Goal: Information Seeking & Learning: Compare options

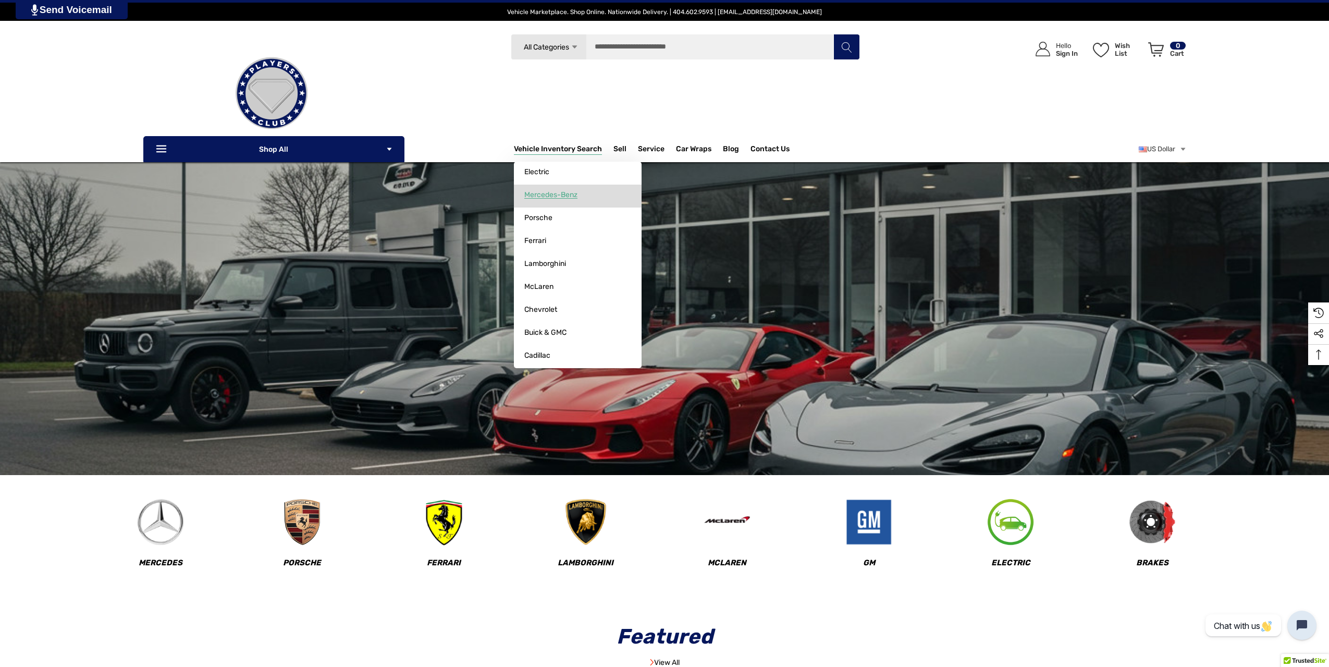
click at [539, 192] on span "Mercedes-Benz" at bounding box center [550, 194] width 53 height 9
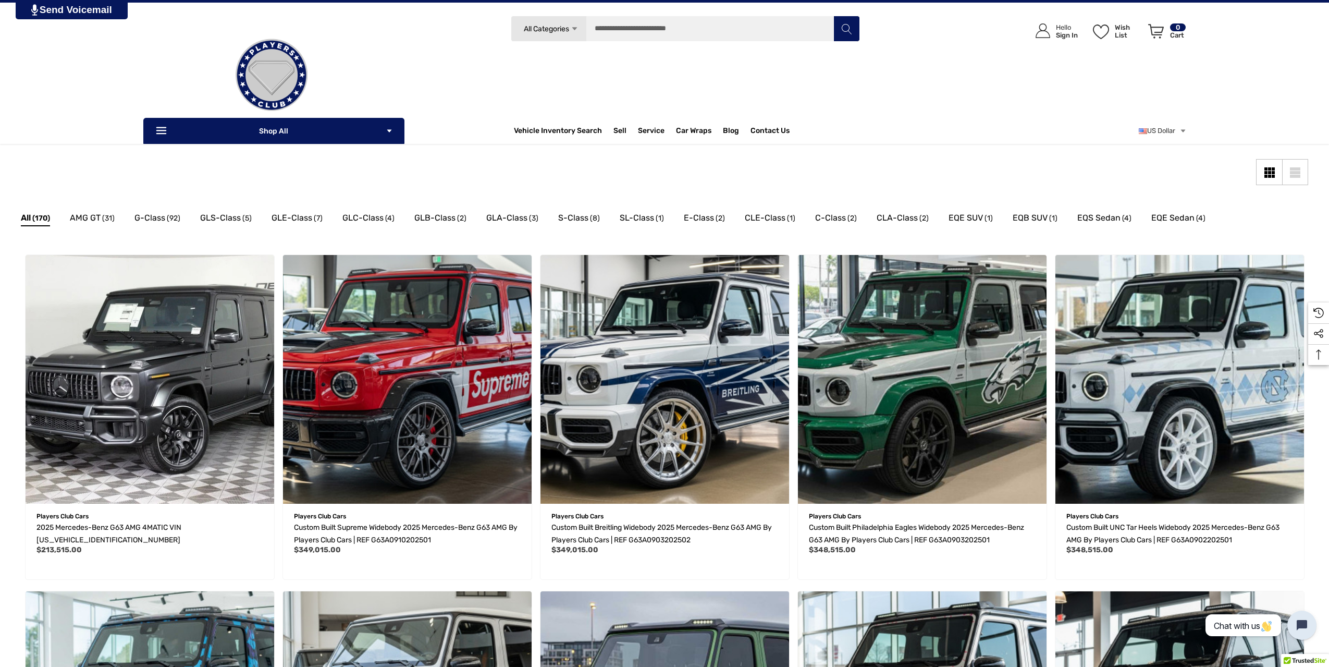
scroll to position [69, 0]
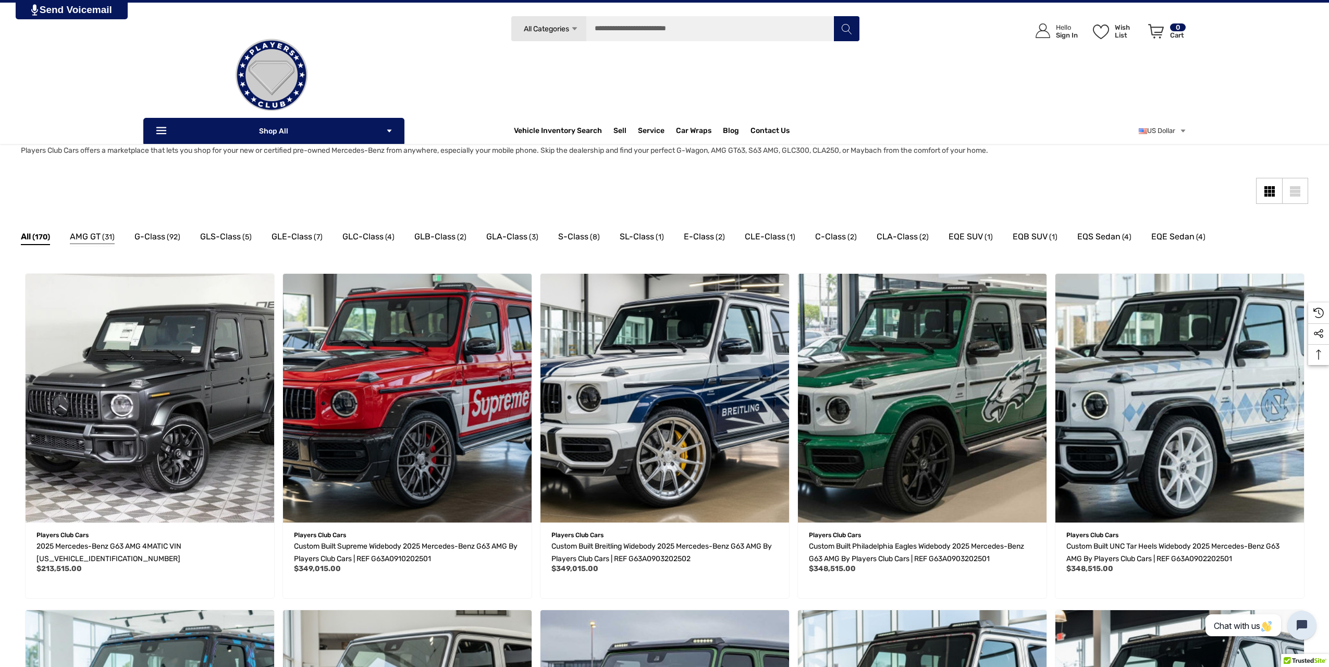
click at [72, 234] on span "AMG GT" at bounding box center [85, 237] width 31 height 14
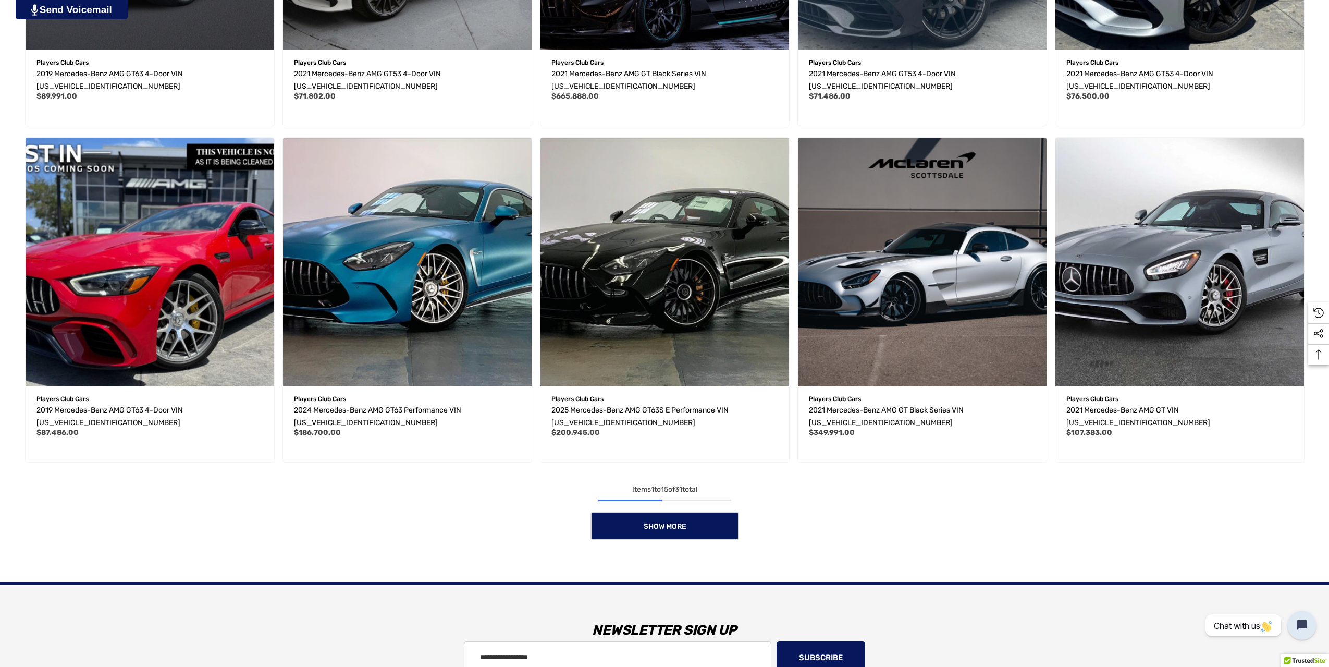
scroll to position [990, 0]
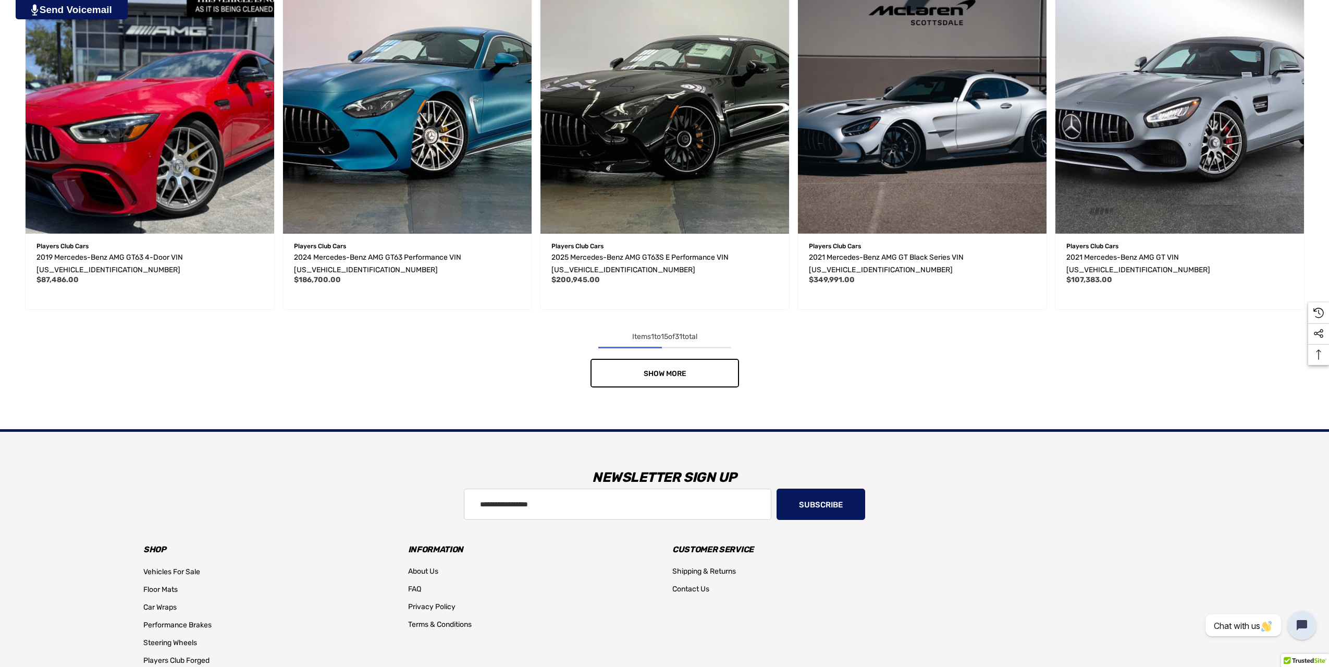
click at [606, 382] on link "Show More" at bounding box center [665, 373] width 149 height 29
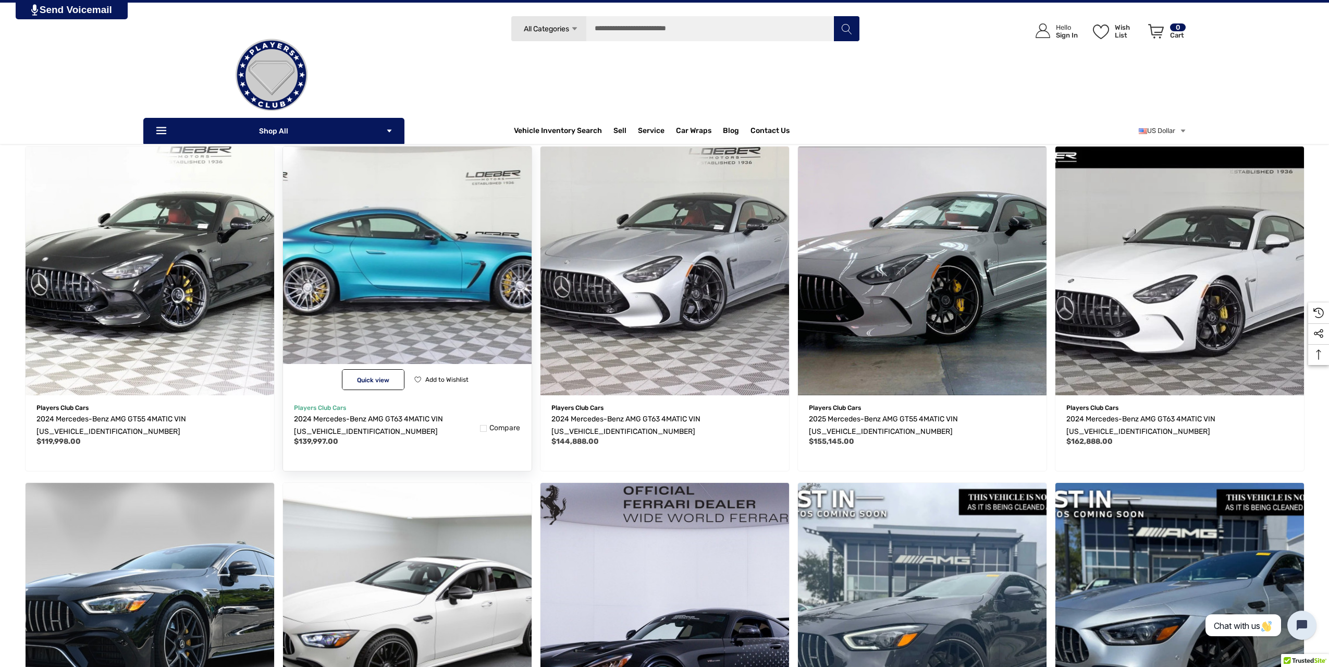
scroll to position [52, 0]
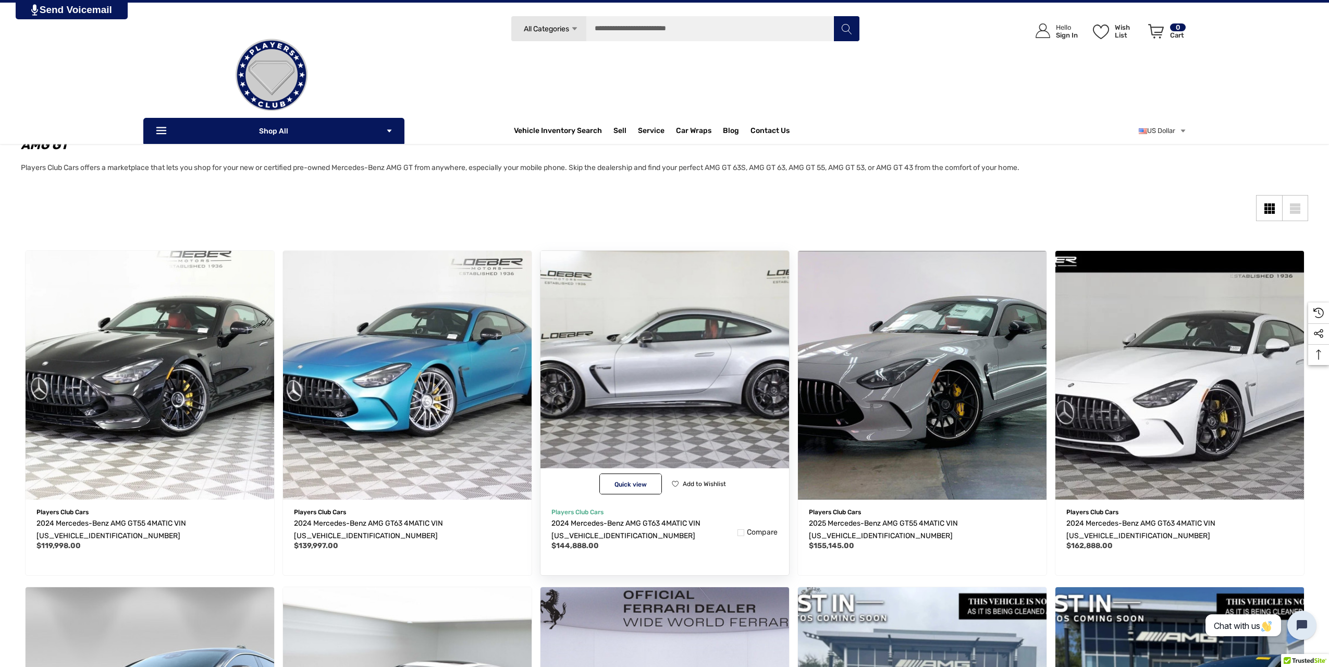
click at [679, 374] on img "2024 Mercedes-Benz AMG GT63 4MATIC VIN W1KRJ7JB0RF000528,$144,888.00\a" at bounding box center [665, 375] width 274 height 274
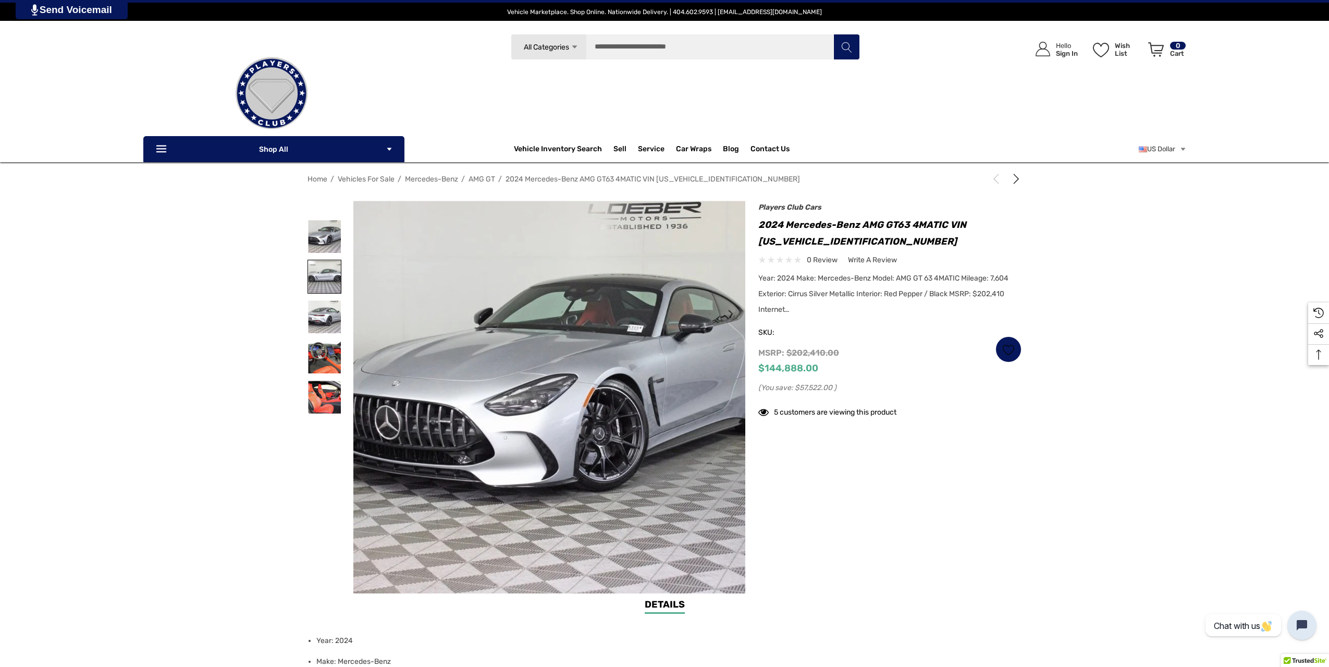
click at [334, 276] on img at bounding box center [324, 276] width 33 height 33
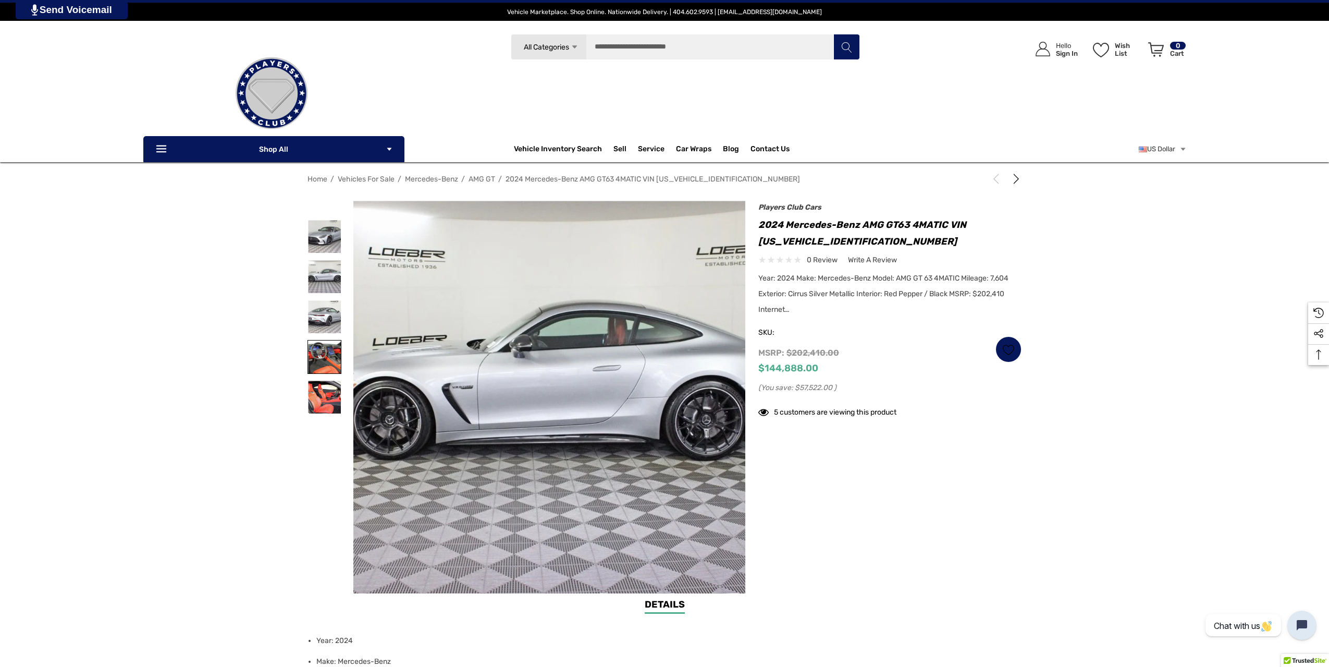
click at [324, 347] on img at bounding box center [324, 356] width 33 height 33
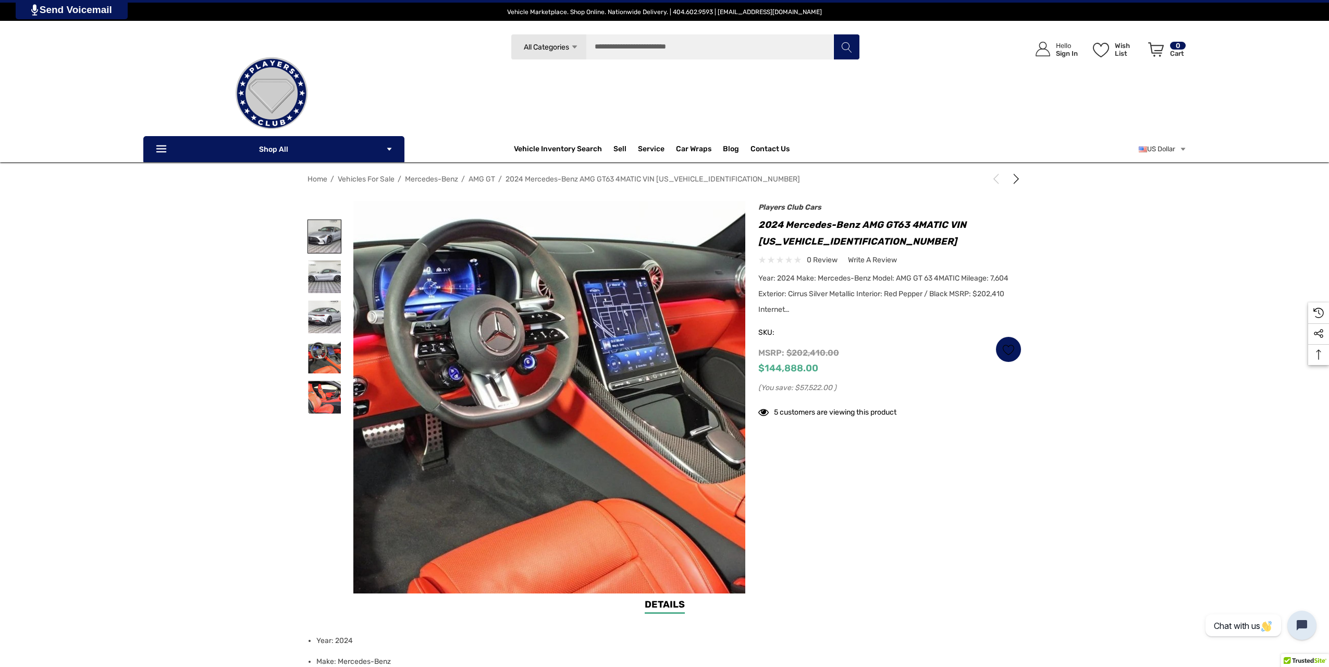
click at [326, 242] on img at bounding box center [324, 236] width 33 height 33
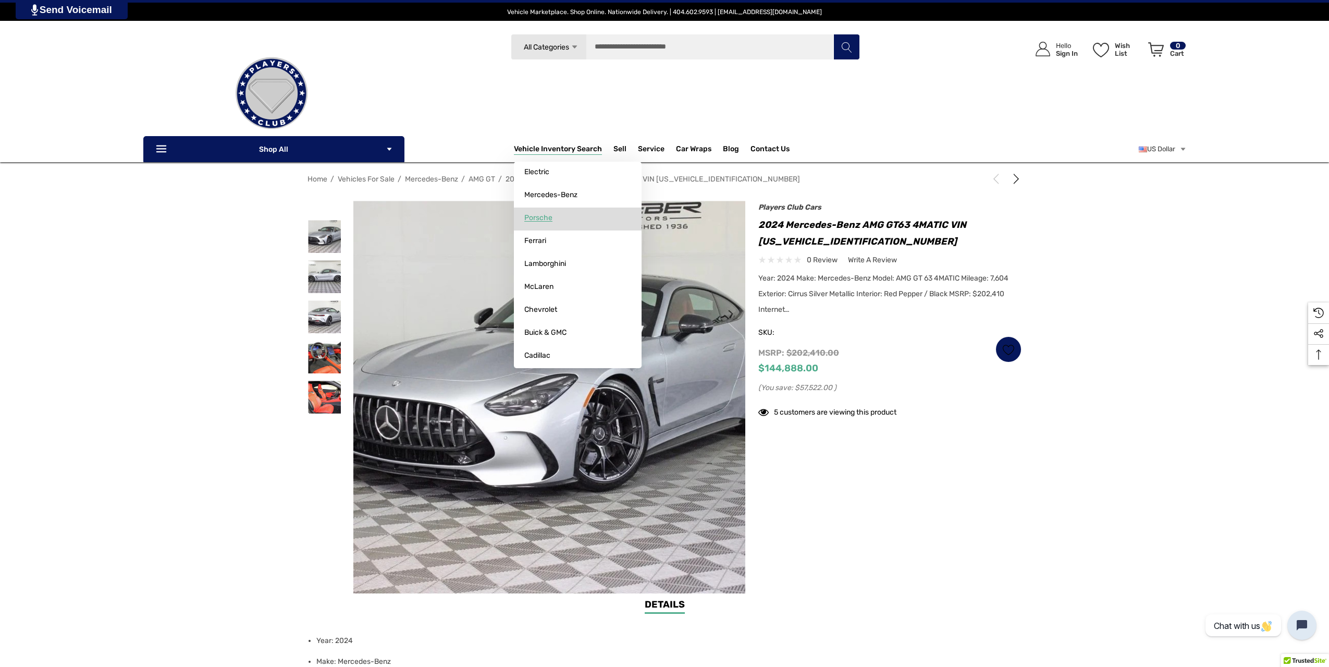
click at [595, 219] on link "Porsche" at bounding box center [578, 217] width 128 height 21
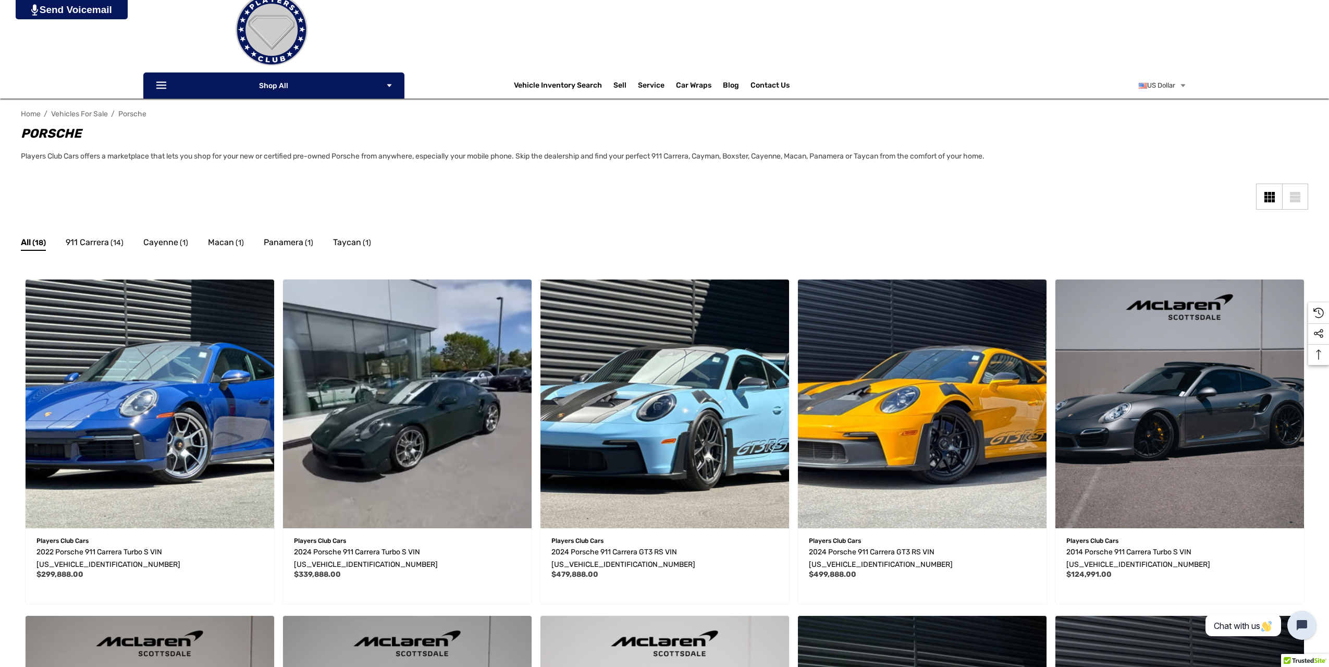
scroll to position [209, 0]
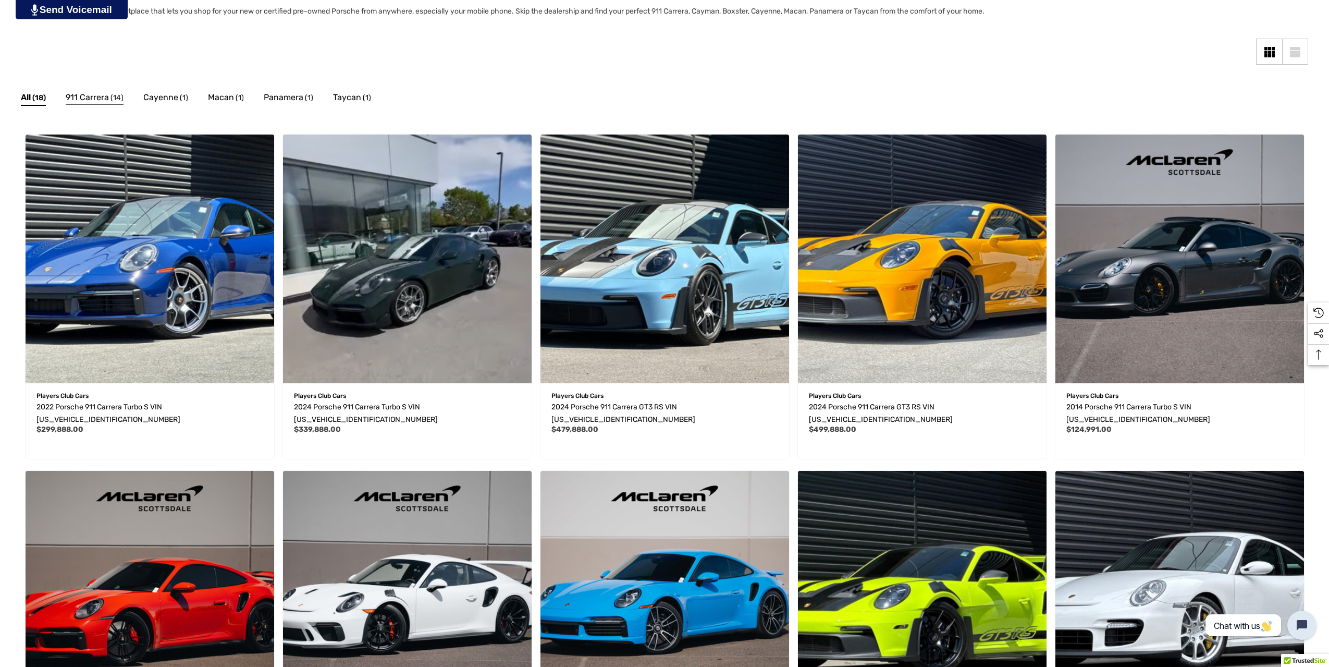
click at [83, 98] on span "911 Carrera" at bounding box center [87, 98] width 43 height 14
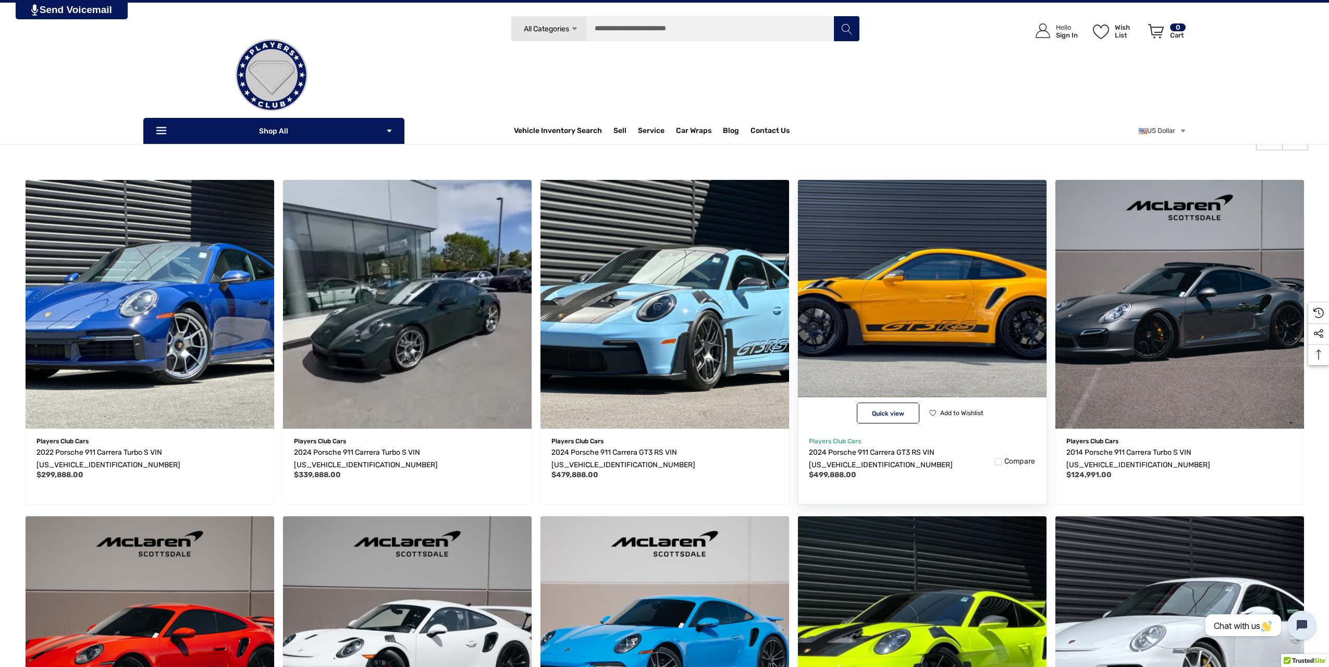
scroll to position [104, 0]
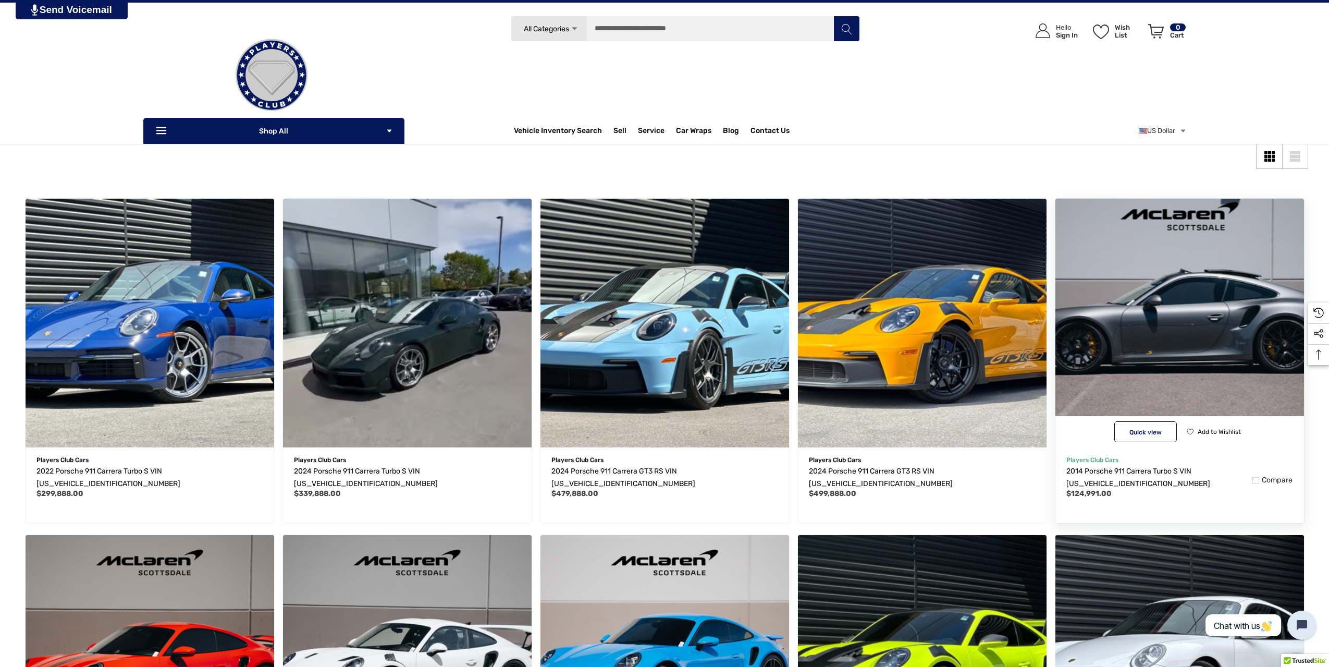
click at [1123, 380] on img "2014 Porsche 911 Carrera Turbo S VIN WP0AD2A9XES167625,$124,991.00\a" at bounding box center [1180, 323] width 274 height 274
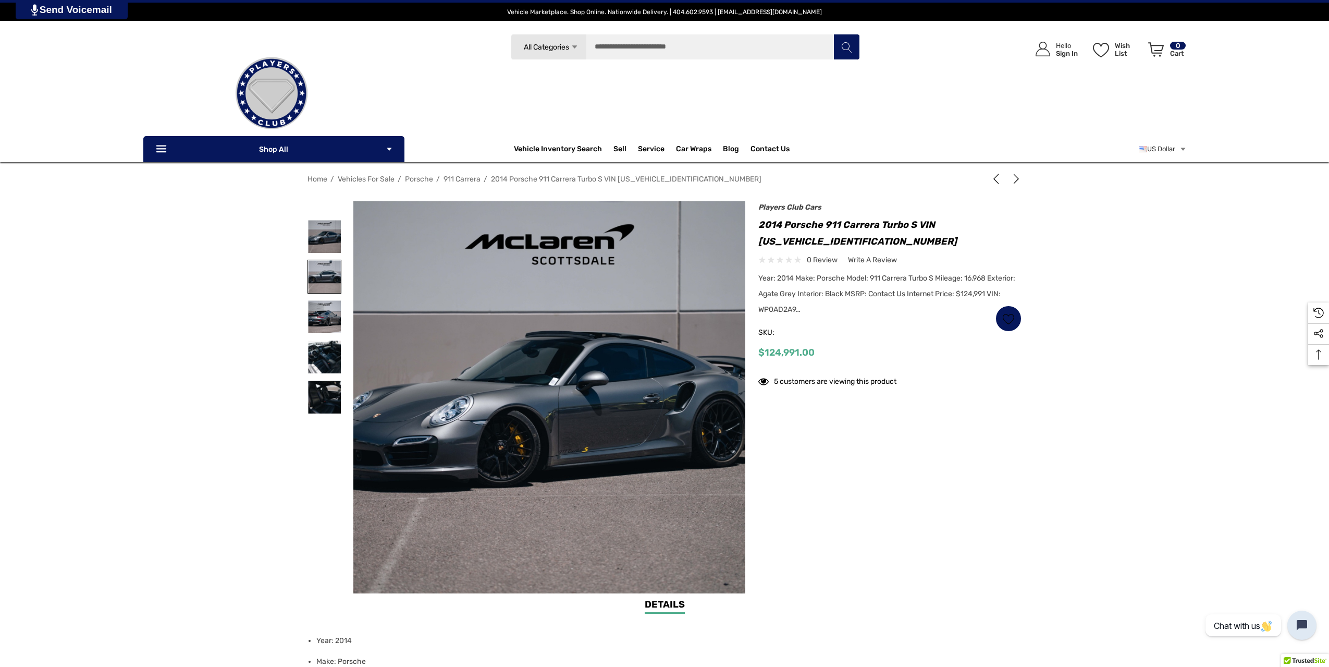
click at [319, 271] on img at bounding box center [324, 276] width 33 height 33
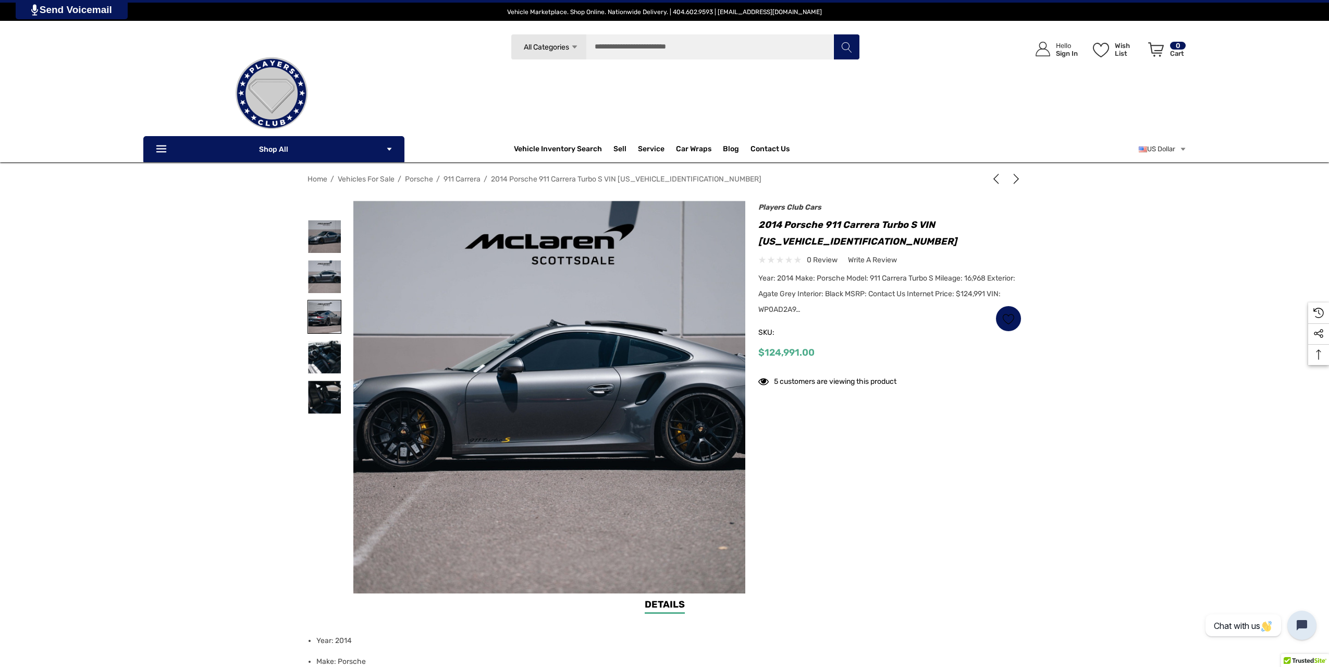
click at [321, 321] on img at bounding box center [324, 316] width 33 height 33
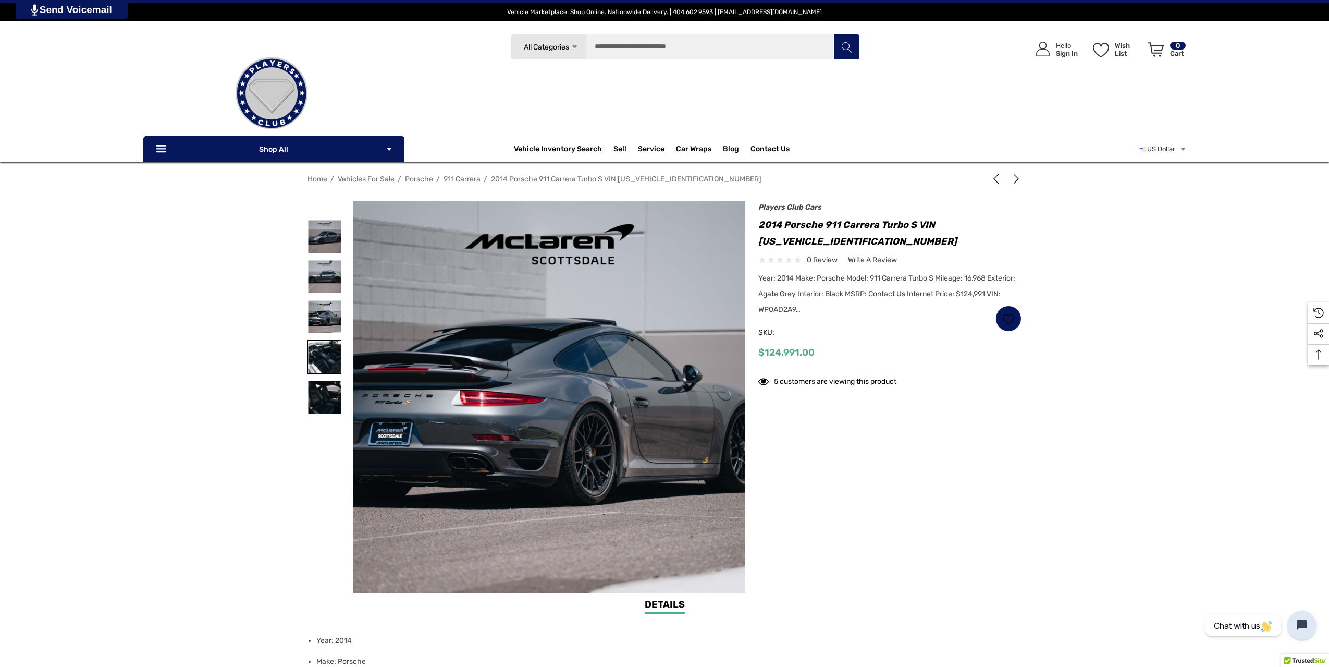
click at [325, 351] on img at bounding box center [324, 356] width 33 height 33
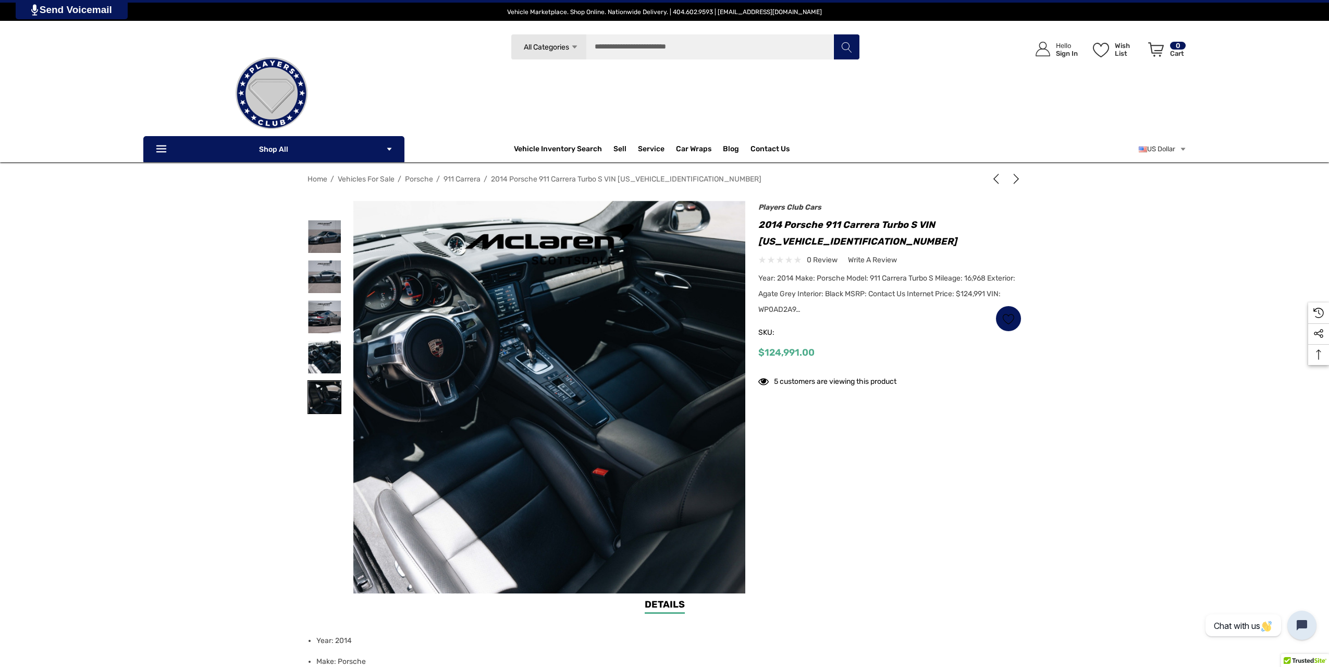
click at [323, 385] on img at bounding box center [324, 397] width 33 height 33
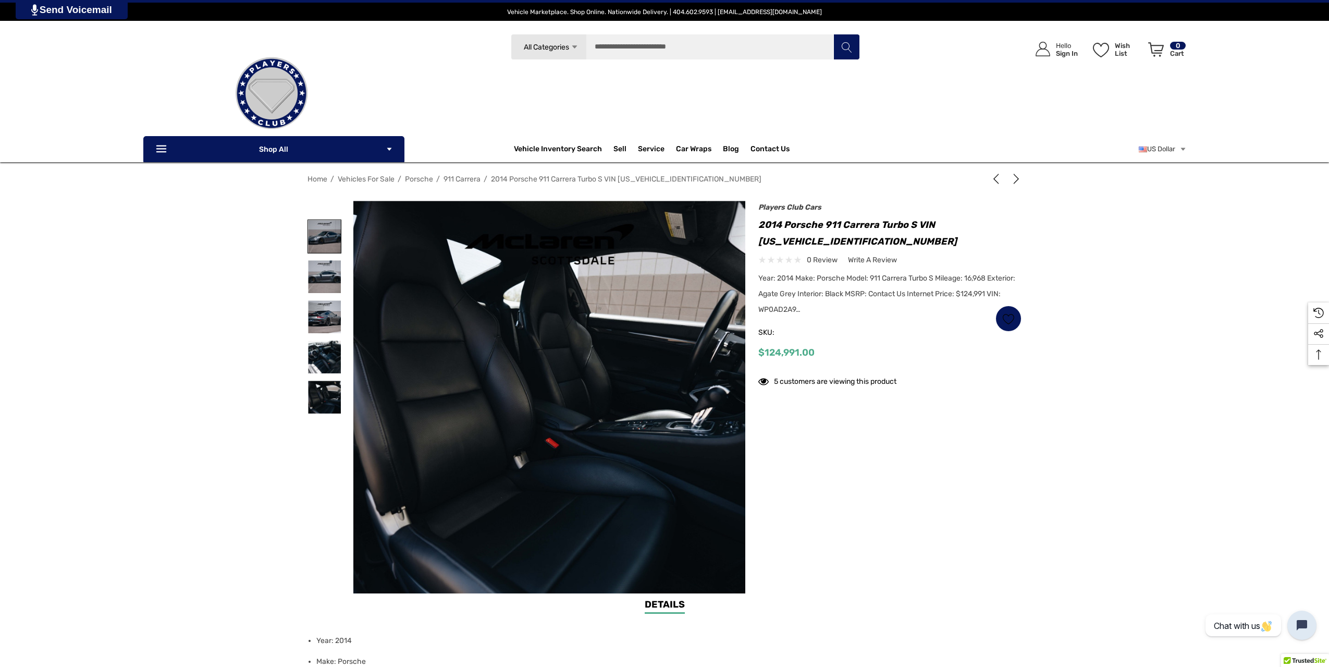
click at [322, 241] on img at bounding box center [324, 236] width 33 height 33
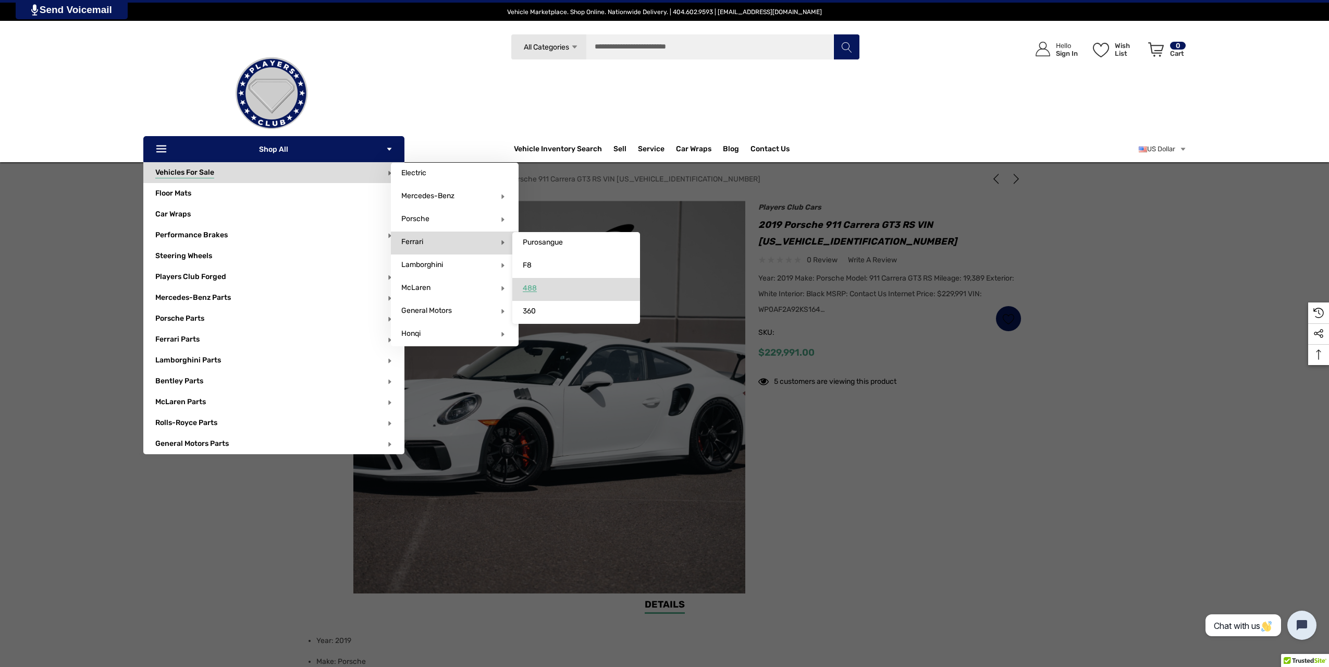
click at [545, 288] on link "488" at bounding box center [576, 288] width 128 height 21
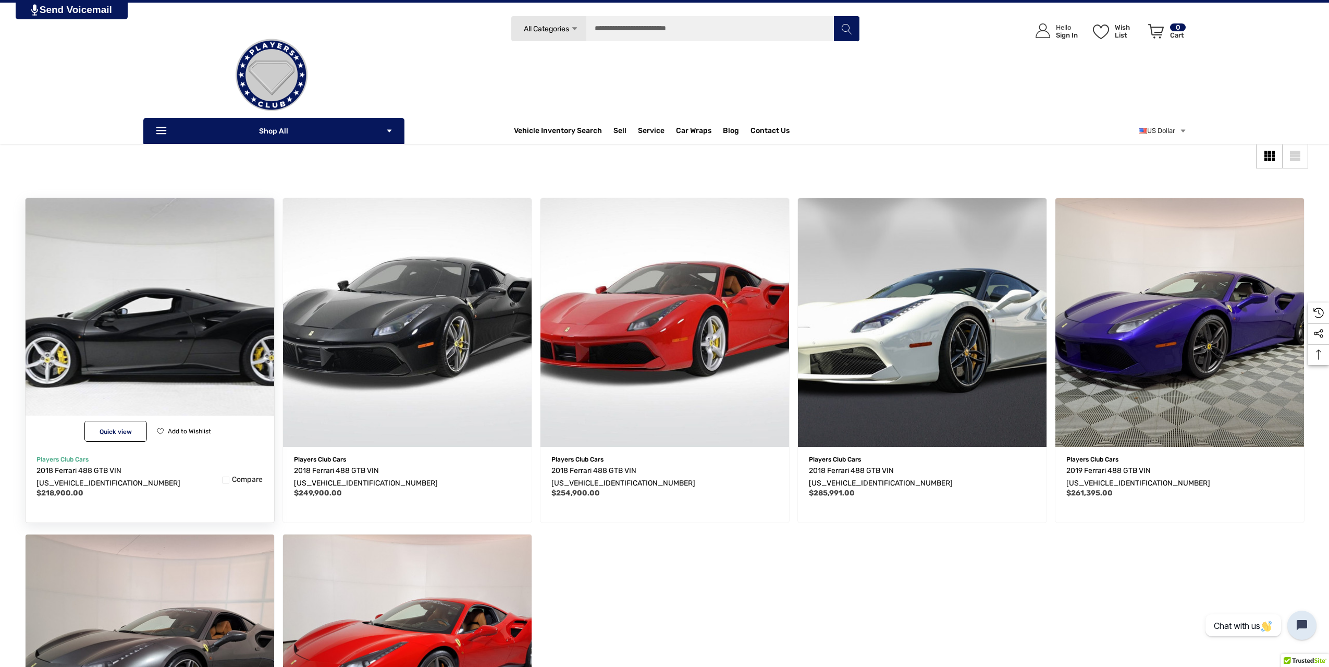
scroll to position [104, 0]
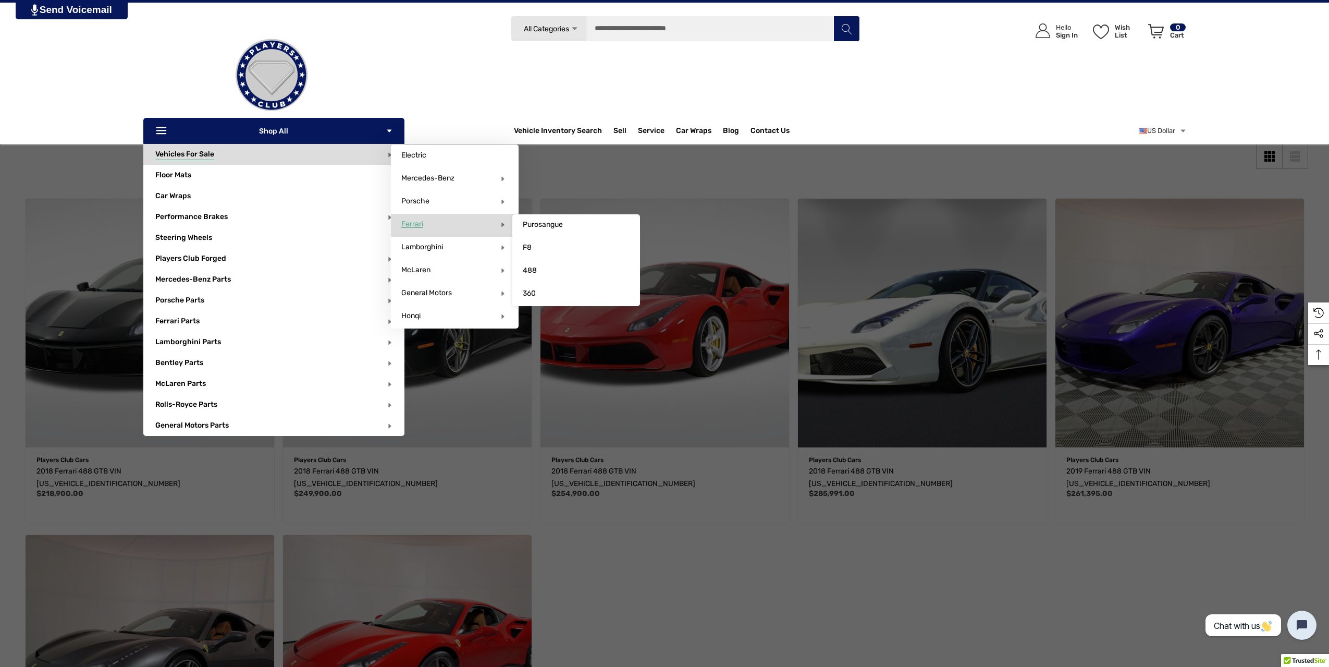
click at [461, 225] on p "Ferrari" at bounding box center [455, 224] width 128 height 21
click at [414, 223] on span "Ferrari" at bounding box center [412, 223] width 22 height 9
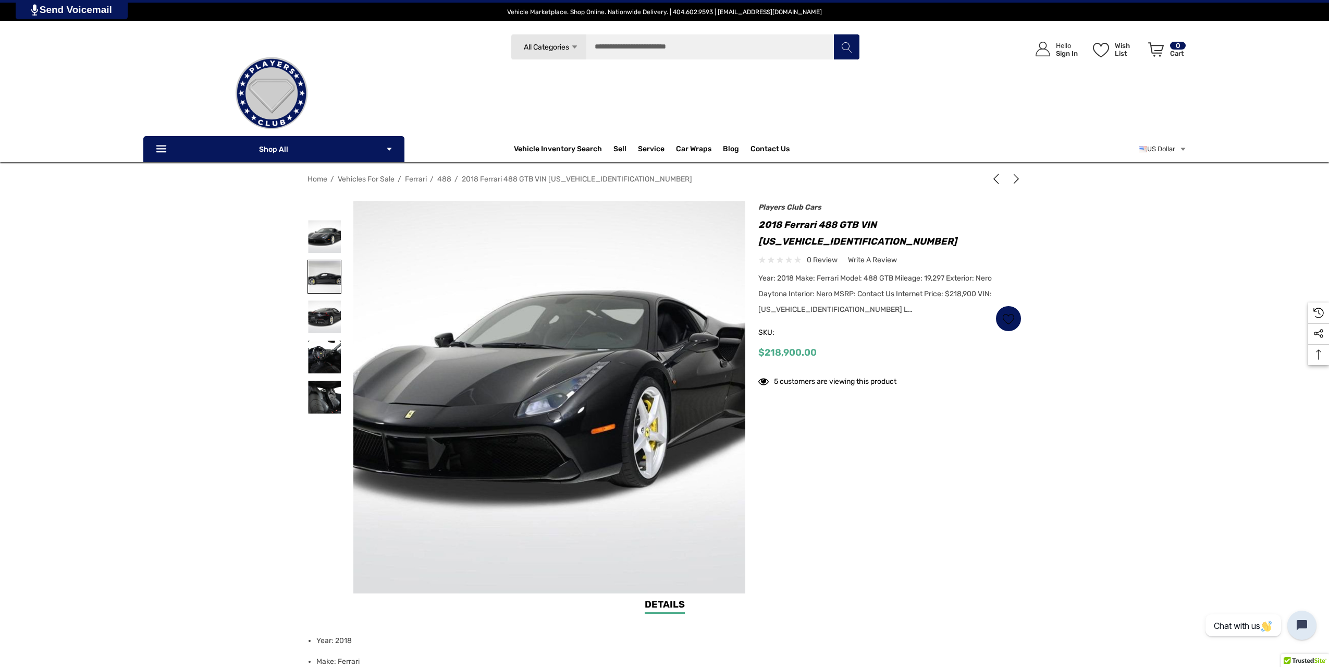
click at [321, 287] on img at bounding box center [324, 276] width 33 height 33
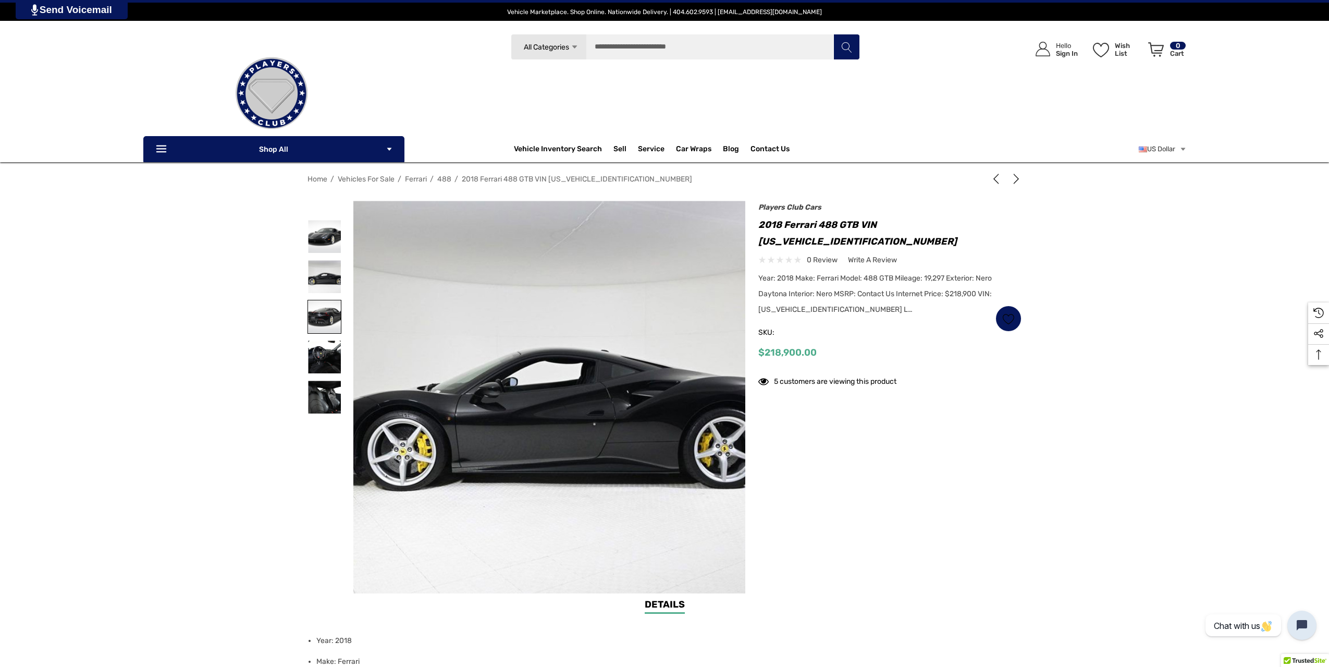
click at [319, 316] on img at bounding box center [324, 316] width 33 height 33
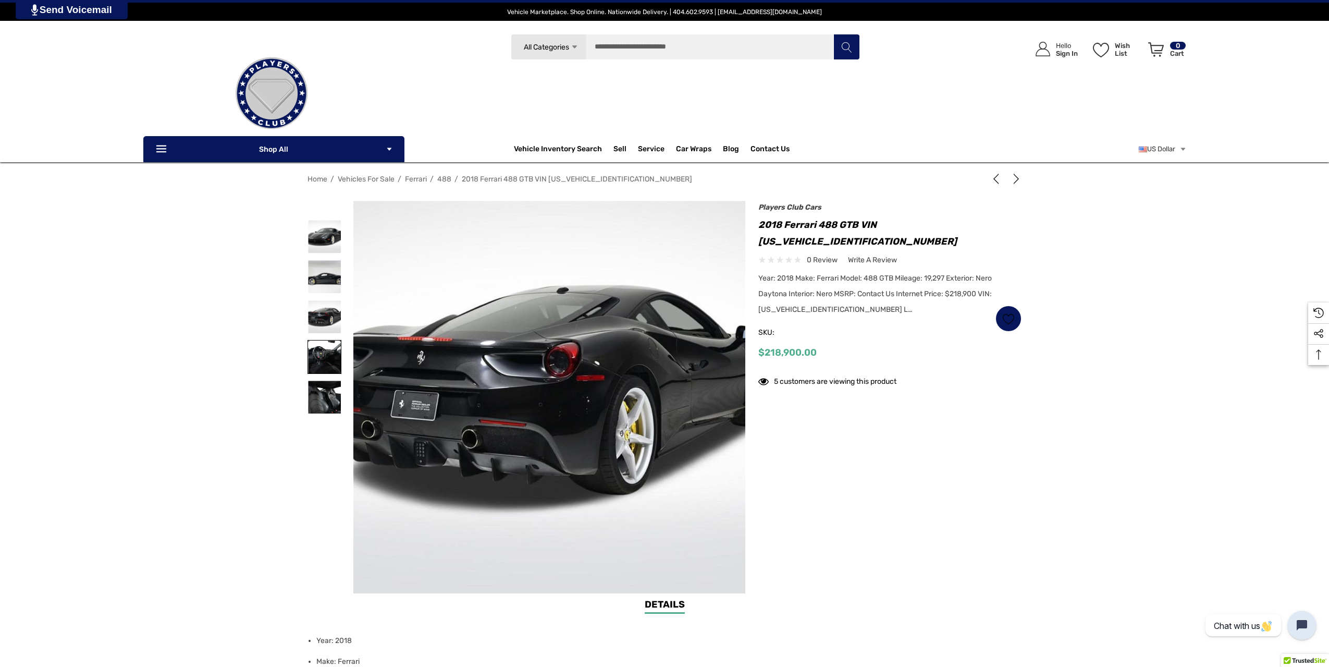
click at [316, 357] on img at bounding box center [324, 356] width 33 height 33
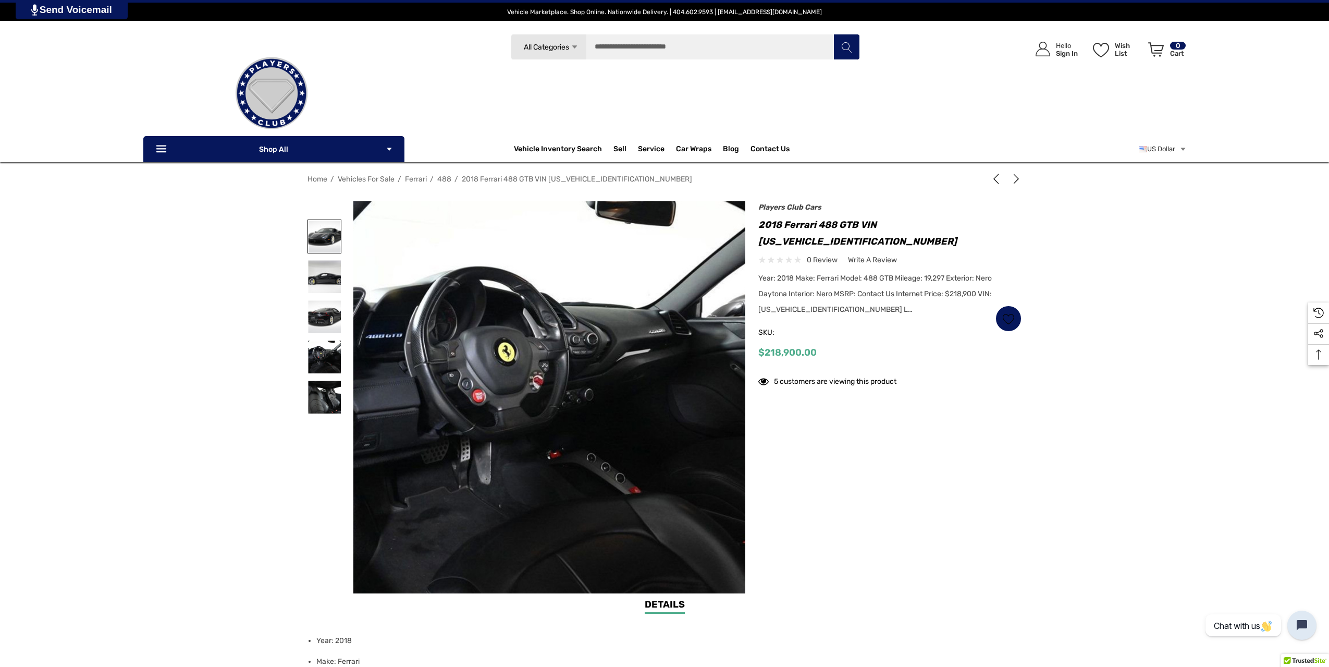
click at [330, 239] on img at bounding box center [324, 236] width 33 height 33
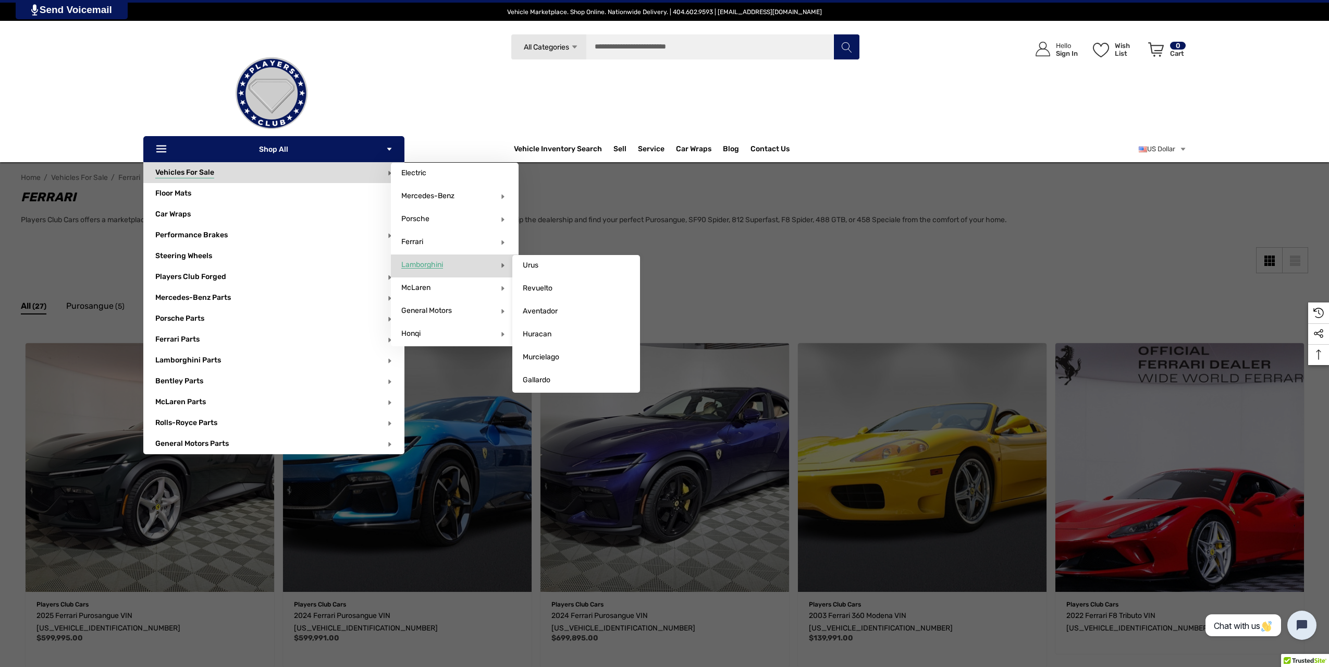
click at [440, 267] on span "Lamborghini" at bounding box center [422, 264] width 42 height 9
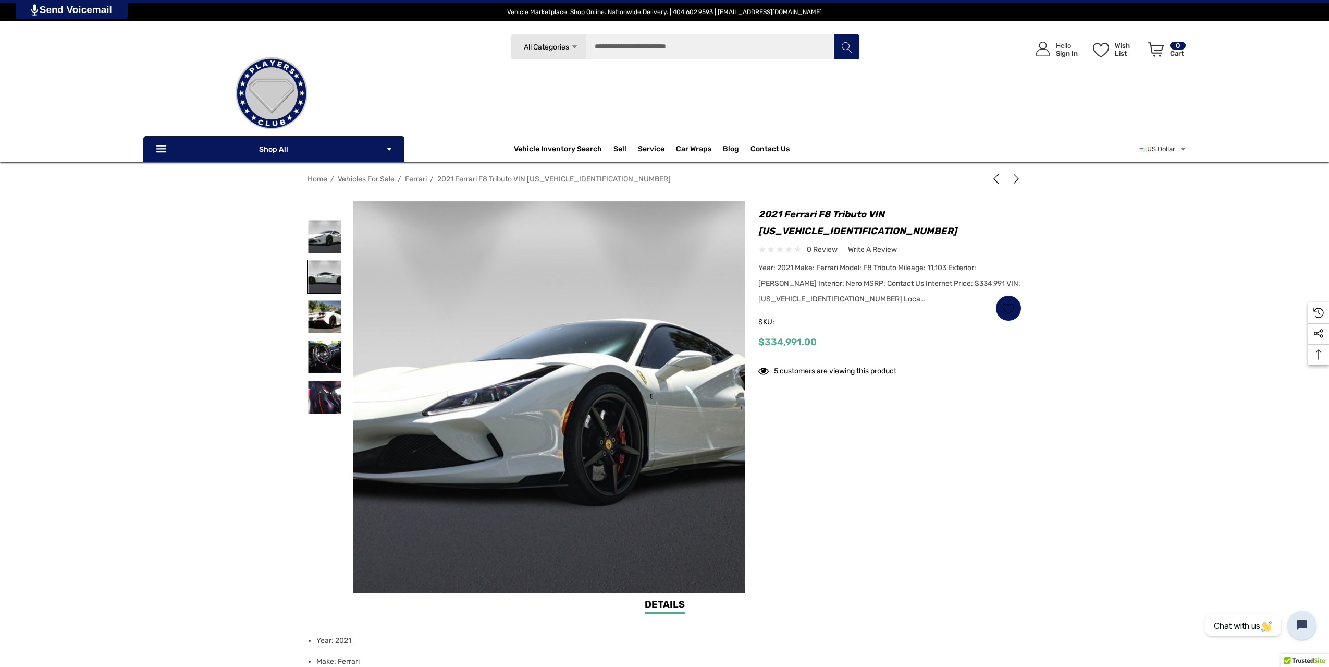
click at [319, 284] on img at bounding box center [324, 276] width 33 height 33
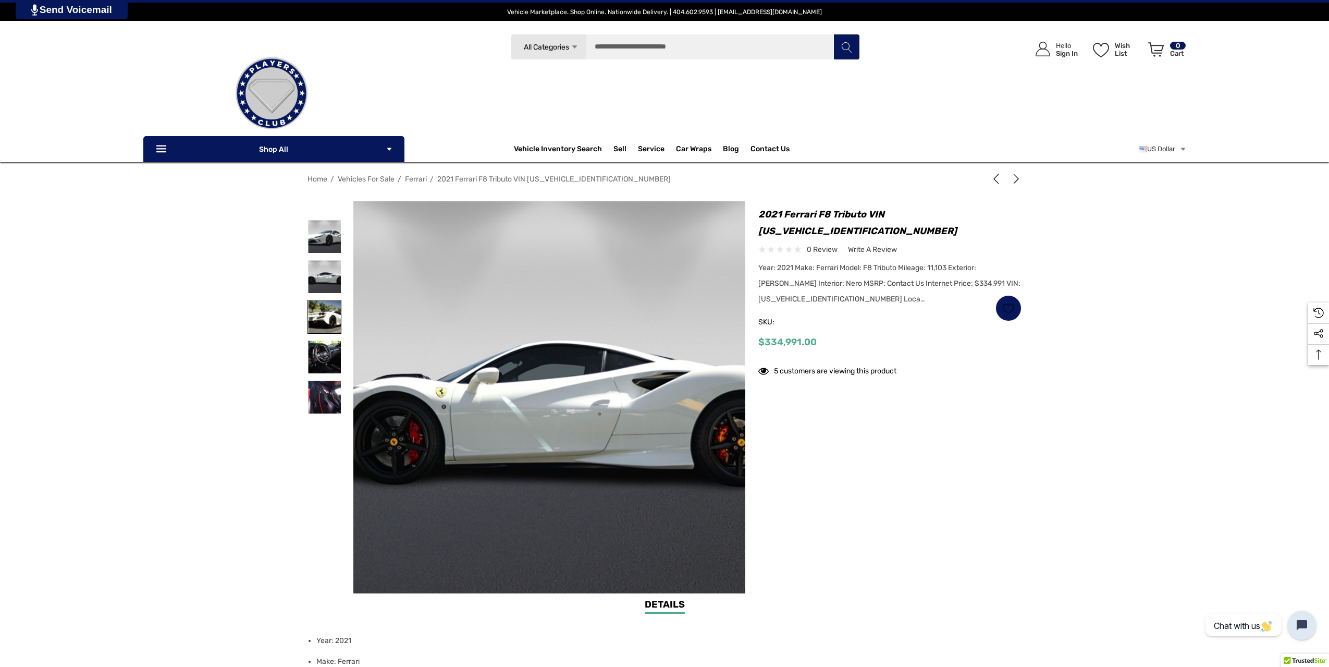
click at [315, 314] on img at bounding box center [324, 316] width 33 height 33
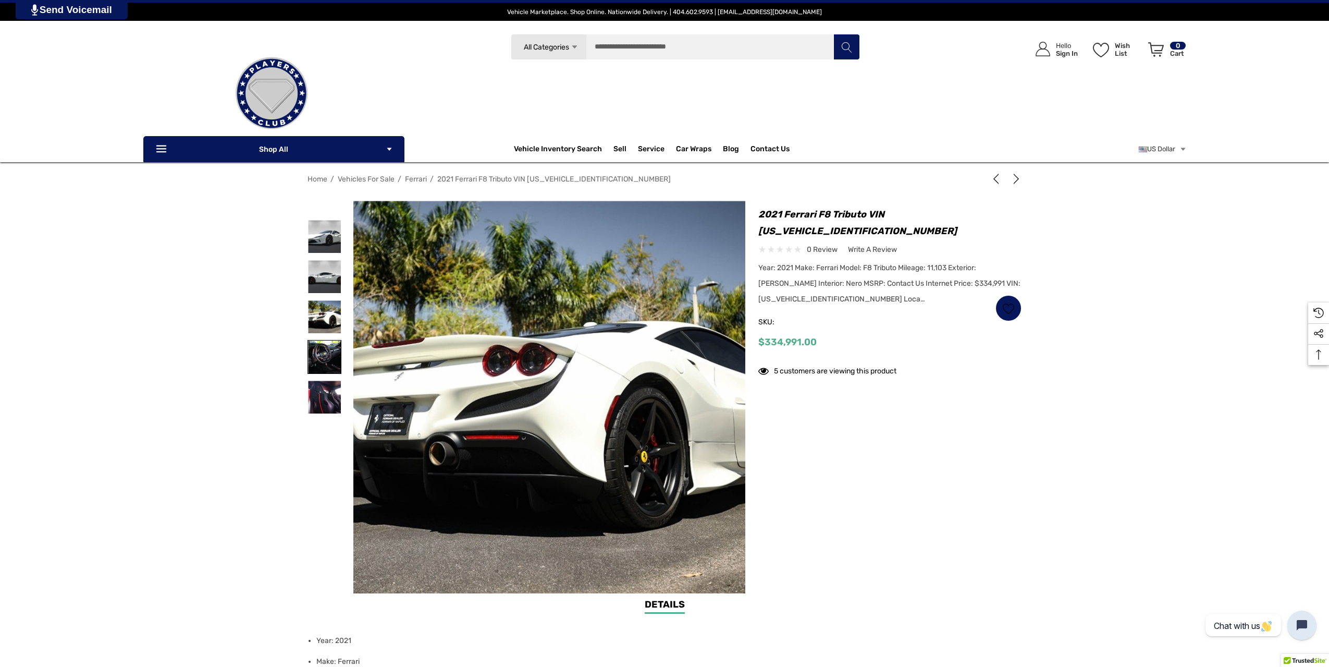
drag, startPoint x: 318, startPoint y: 349, endPoint x: 323, endPoint y: 371, distance: 21.9
click at [319, 349] on img at bounding box center [324, 356] width 33 height 33
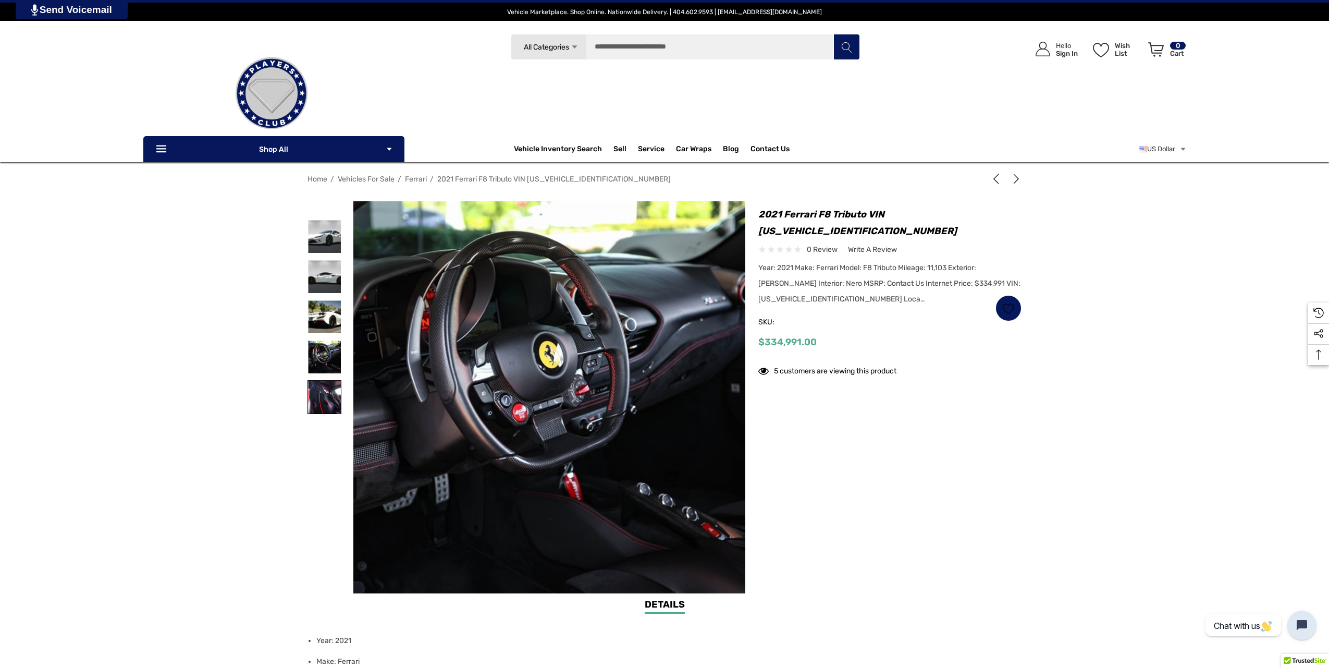
click at [318, 390] on img at bounding box center [324, 397] width 33 height 33
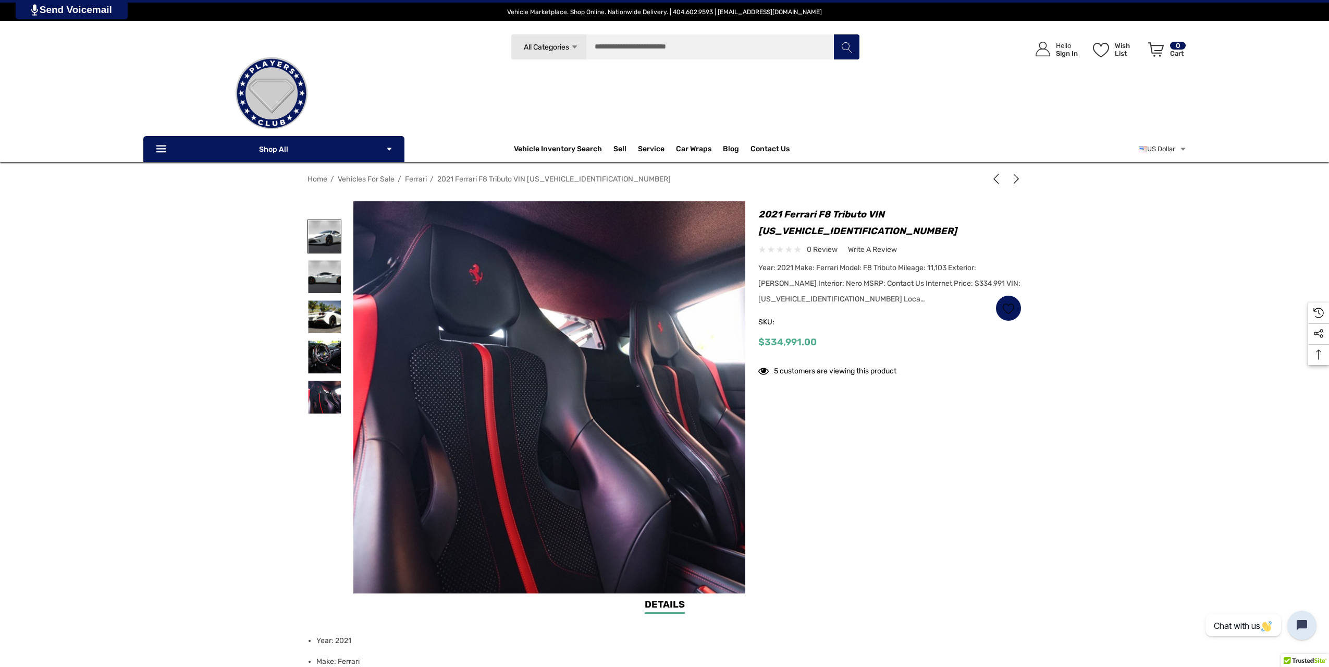
click at [320, 238] on img at bounding box center [324, 236] width 33 height 33
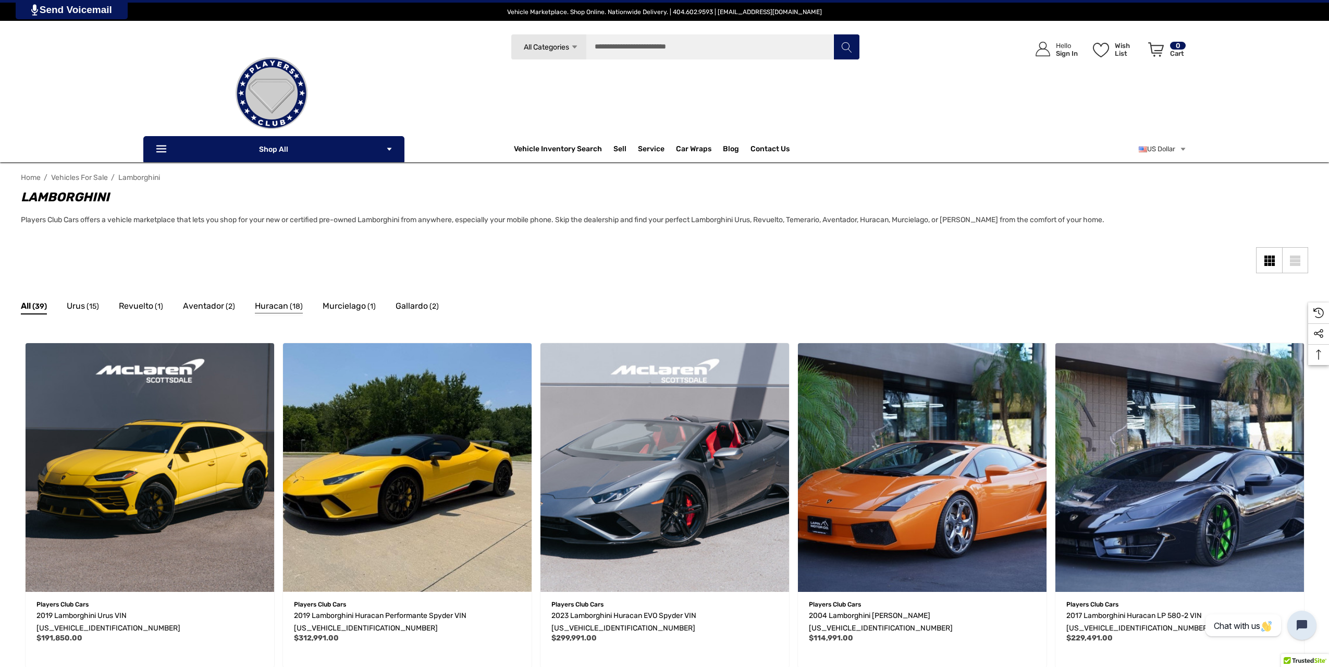
click at [274, 308] on span "Huracan" at bounding box center [271, 306] width 33 height 14
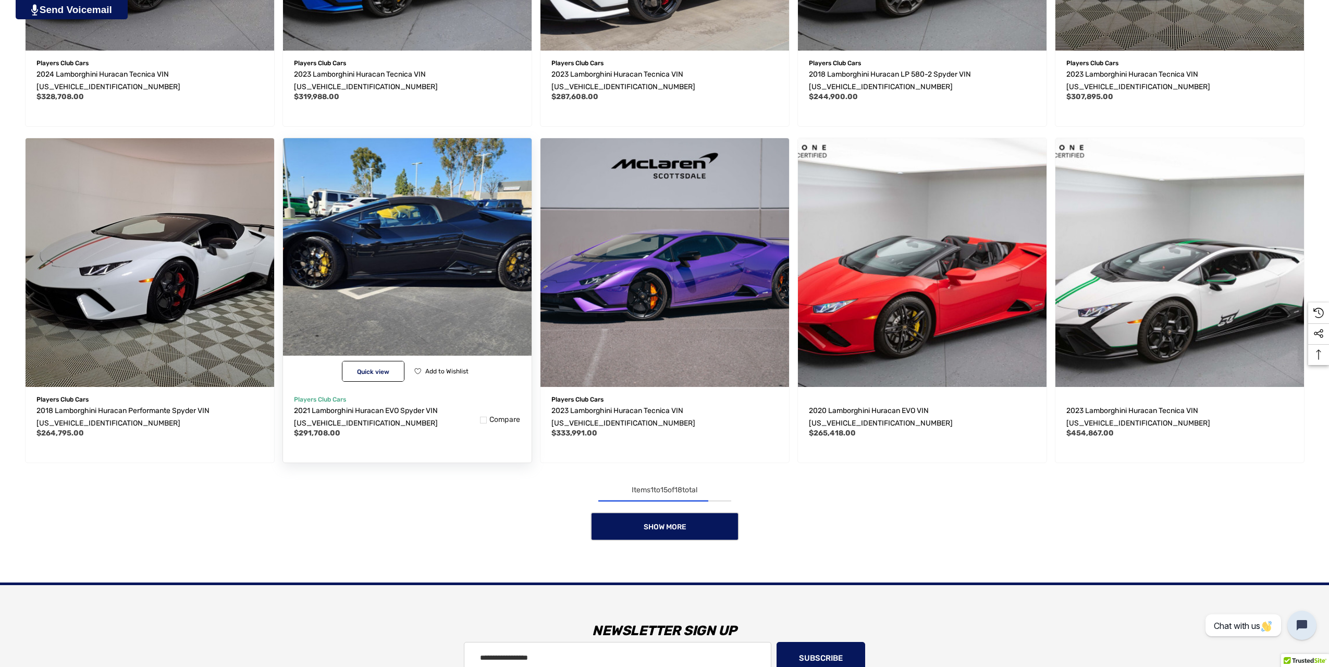
scroll to position [886, 0]
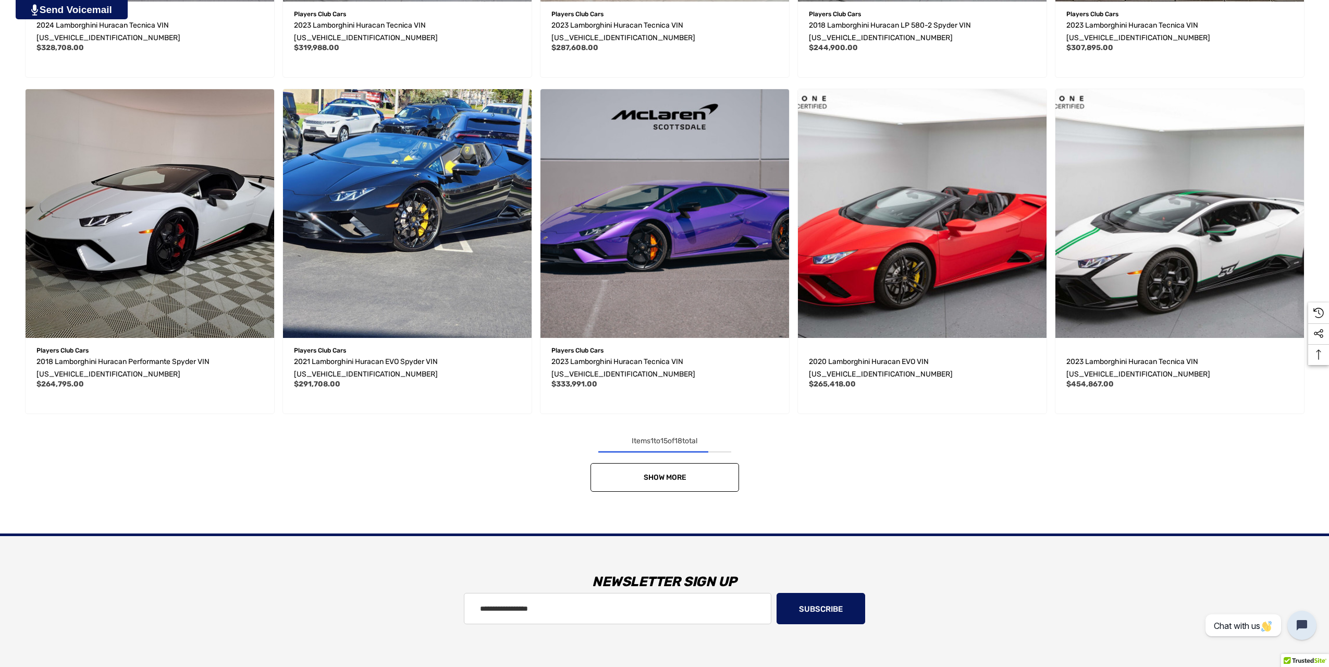
click at [613, 480] on link "Show More" at bounding box center [665, 477] width 149 height 29
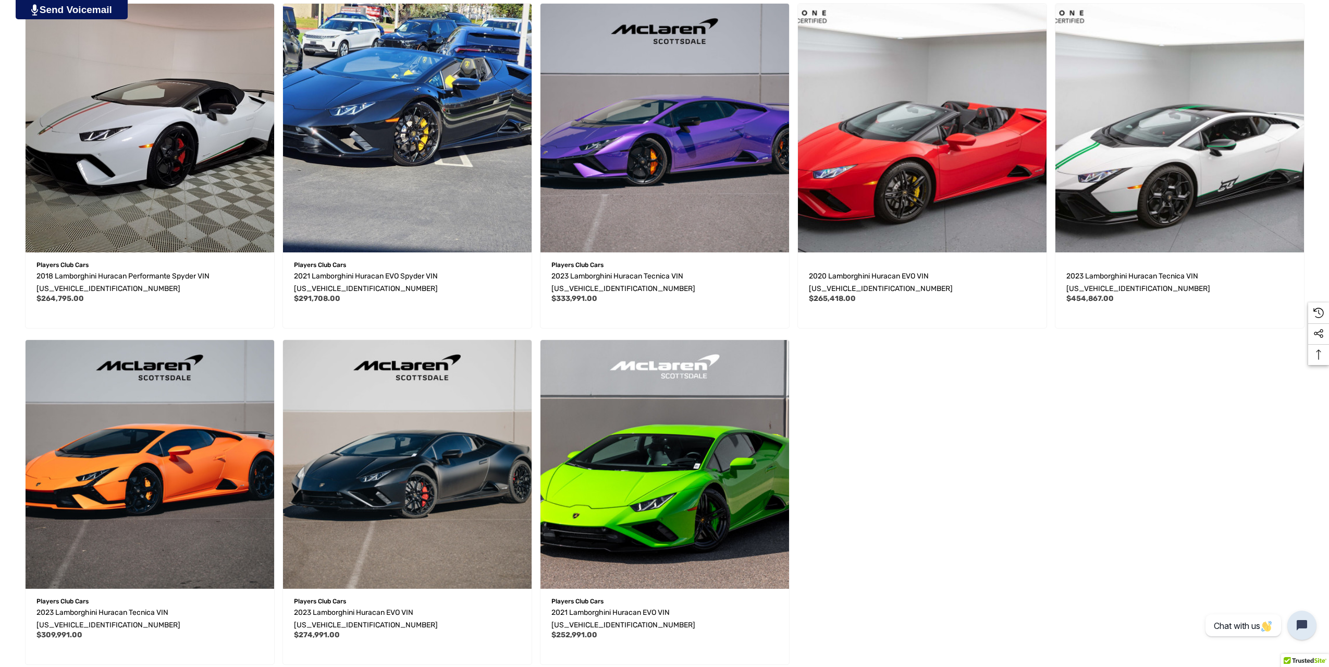
scroll to position [990, 0]
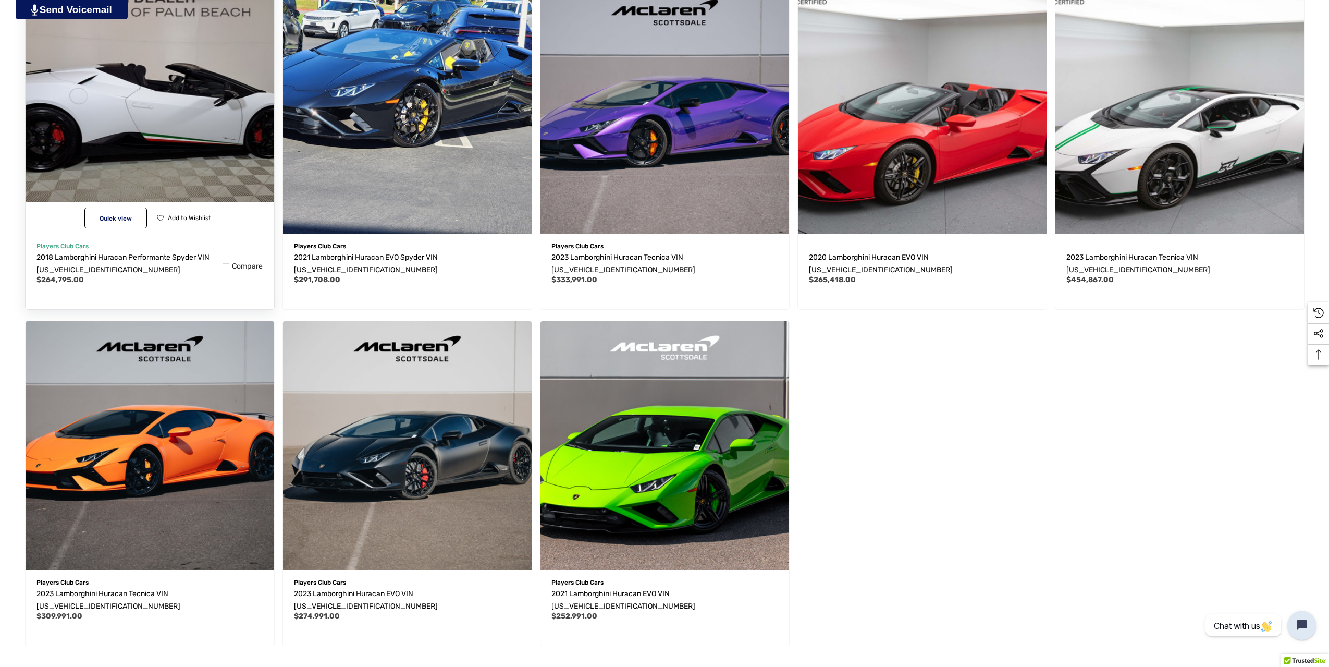
click at [218, 111] on img "2018 Lamborghini Huracan Performante Spyder VIN ZHWUS4ZF3JLA10414,$264,795.00\a" at bounding box center [150, 109] width 274 height 274
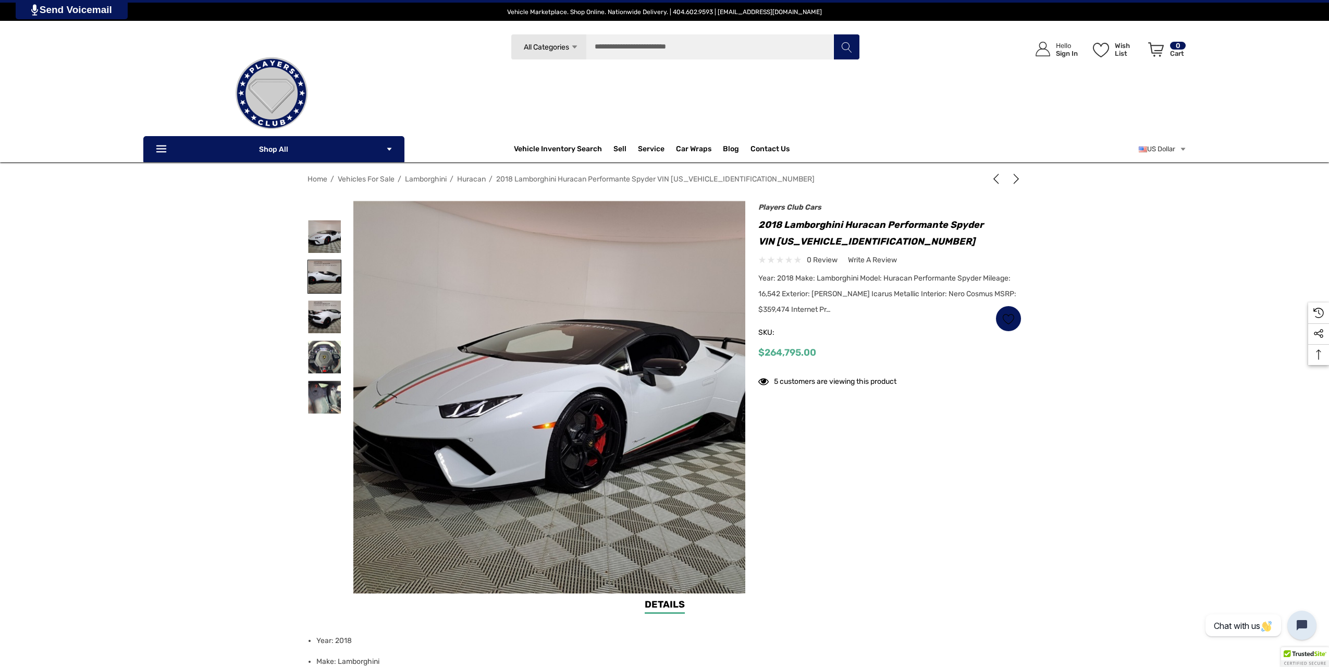
click at [323, 277] on img at bounding box center [324, 276] width 33 height 33
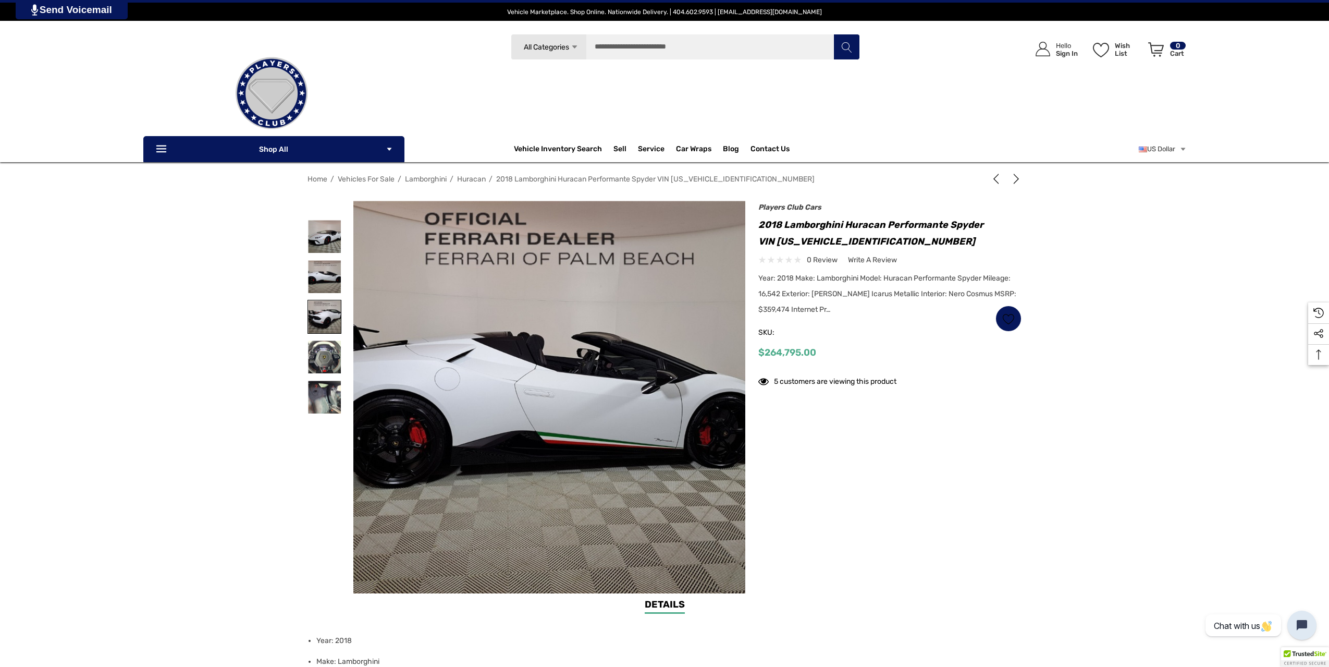
click at [313, 316] on img at bounding box center [324, 316] width 33 height 33
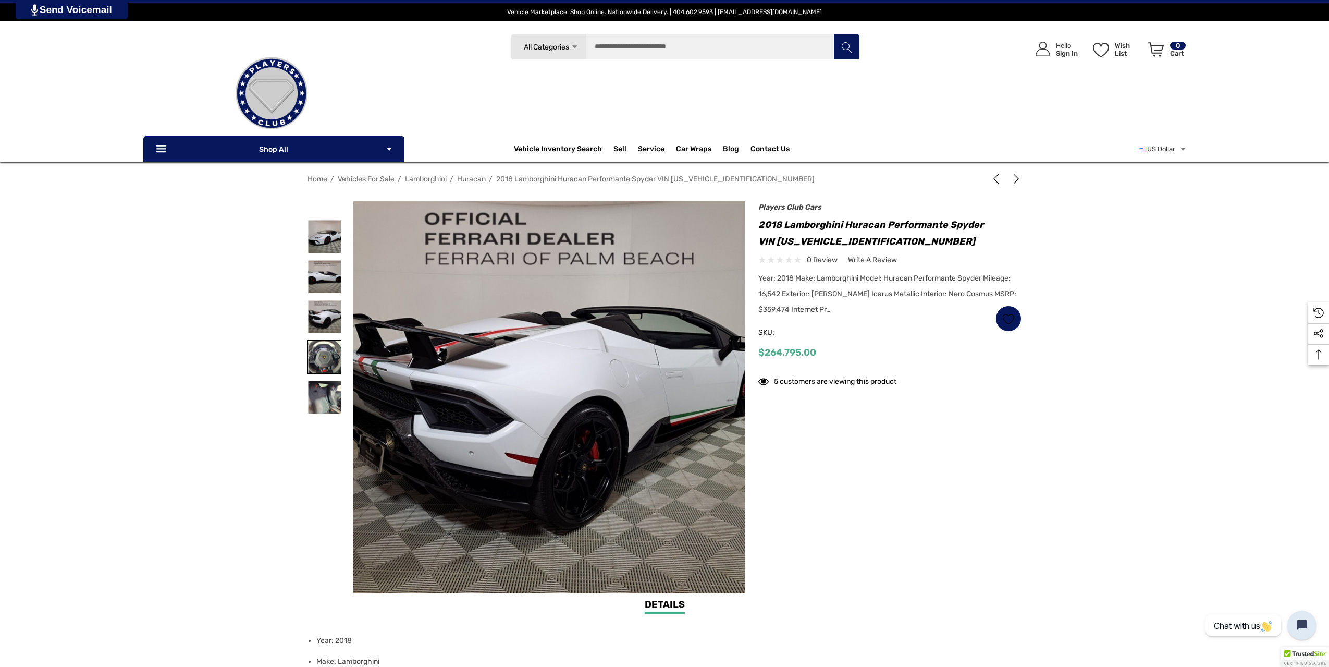
click at [324, 350] on img at bounding box center [324, 356] width 33 height 33
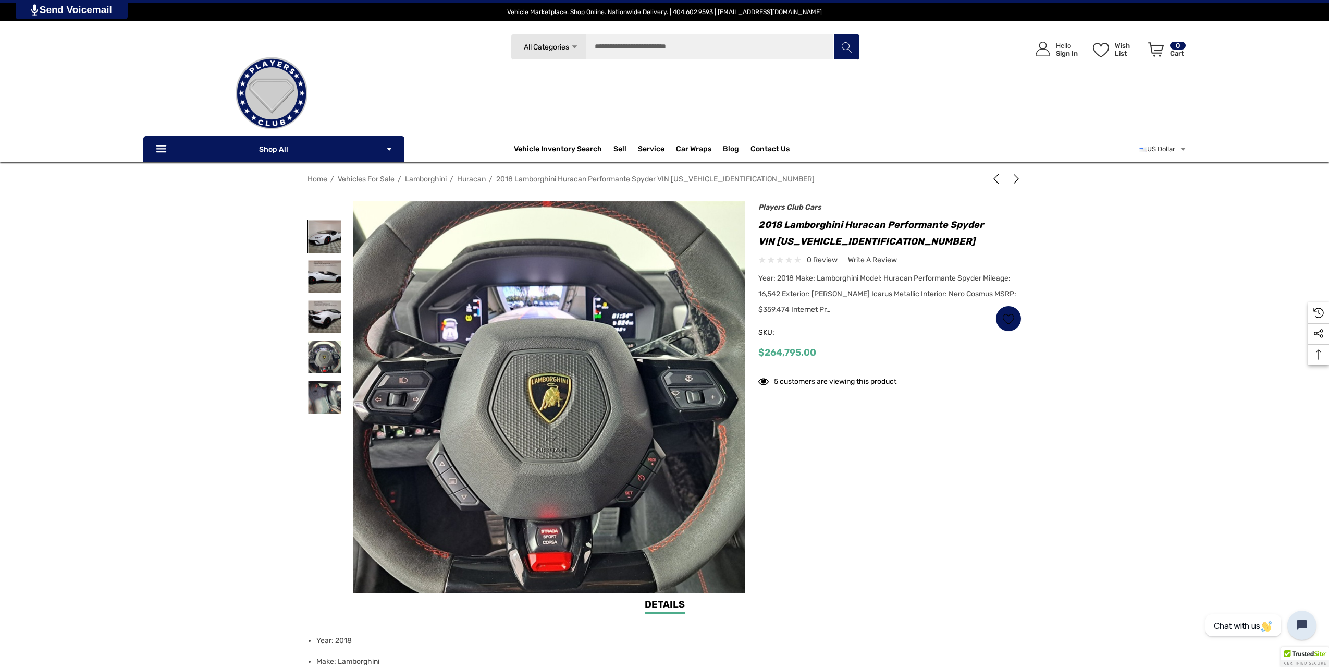
click at [318, 240] on img at bounding box center [324, 236] width 33 height 33
